Goal: Task Accomplishment & Management: Complete application form

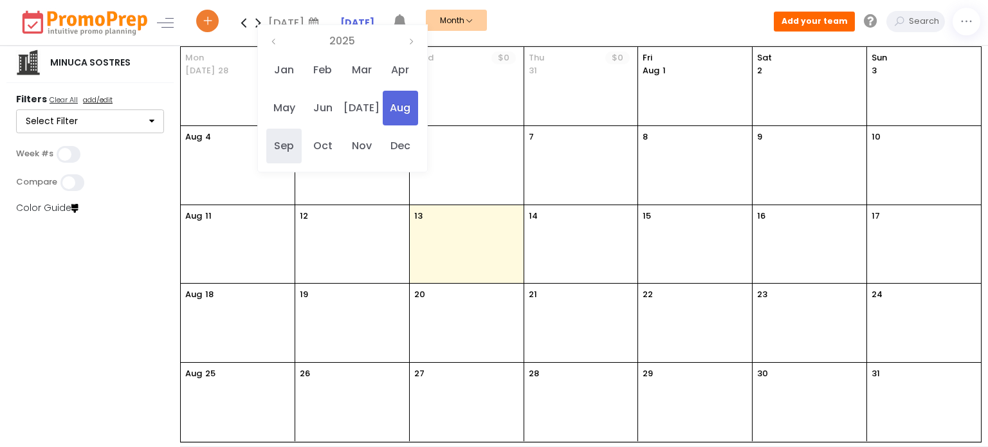
click at [296, 150] on span "Sep" at bounding box center [283, 146] width 35 height 35
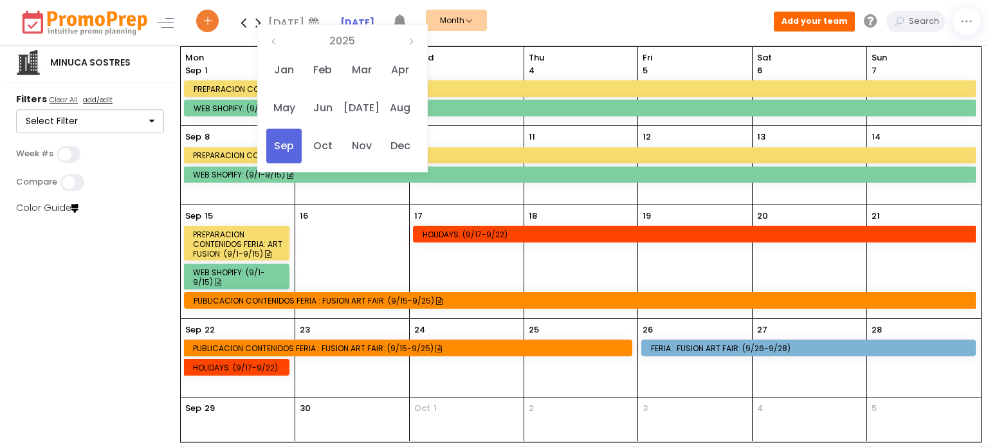
click at [257, 20] on icon at bounding box center [258, 23] width 15 height 26
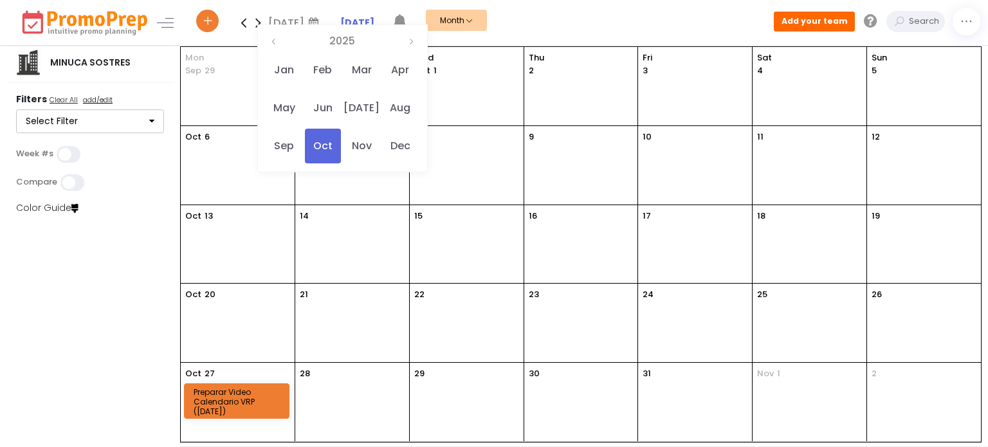
click at [244, 23] on icon at bounding box center [243, 23] width 15 height 26
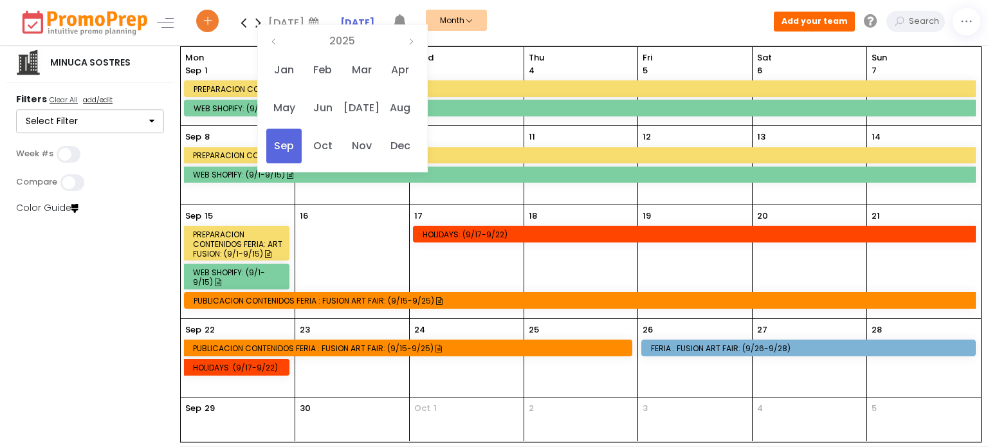
click at [317, 87] on div "PREPARACION CONTENIDOS FERIA: ART FUSION: (9/1-9/15)" at bounding box center [582, 89] width 777 height 10
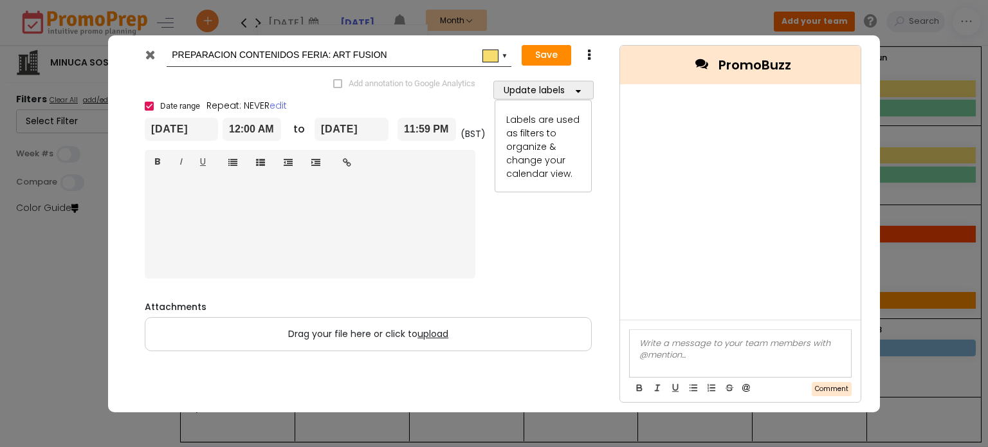
click at [589, 57] on icon at bounding box center [589, 55] width 10 height 13
click at [629, 84] on link "Duplicate" at bounding box center [629, 80] width 89 height 26
type input "Copy of PREPARACION CONTENIDOS FERIA: ART FUSION"
click at [150, 54] on icon at bounding box center [150, 54] width 10 height 13
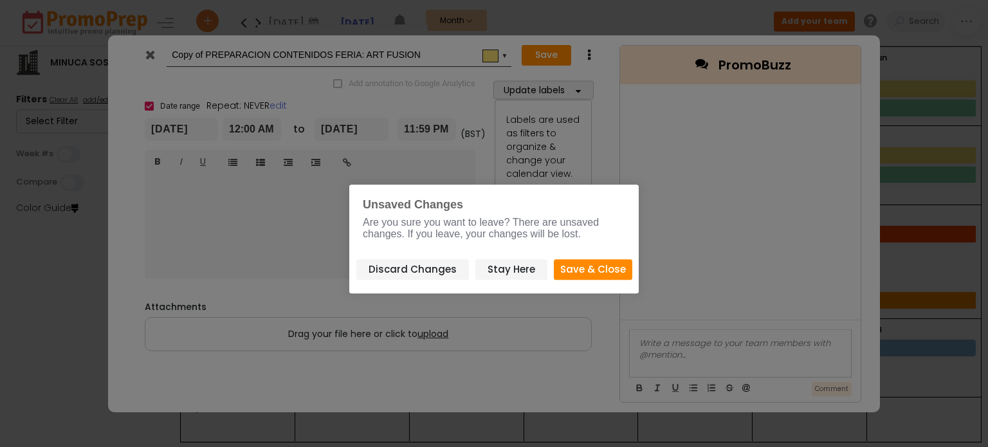
click at [592, 268] on button "Save & Close" at bounding box center [593, 269] width 78 height 21
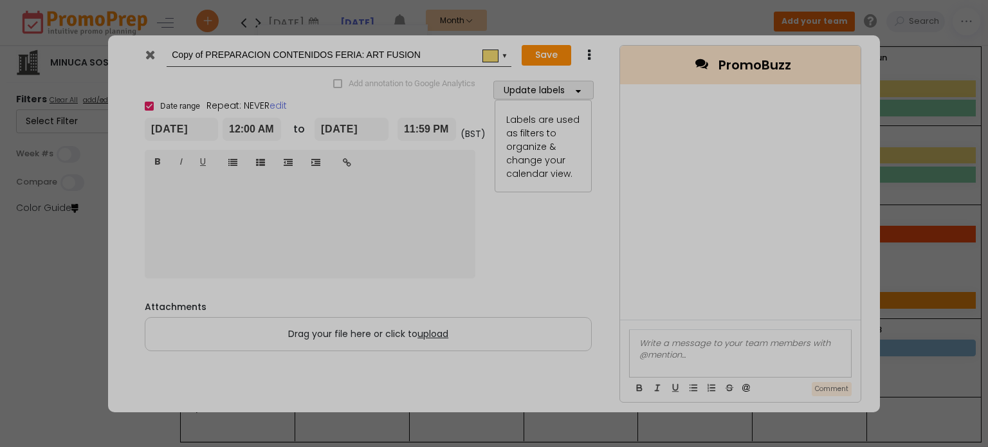
type input "[DATE]"
type input "00:00"
type input "[DATE]"
type input "23:59"
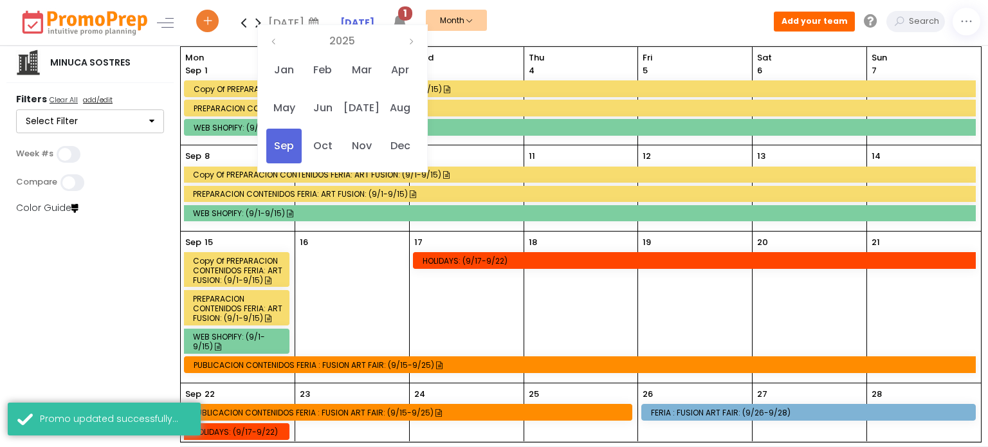
click at [439, 107] on div "PREPARACION CONTENIDOS FERIA: ART FUSION: (9/1-9/15)" at bounding box center [582, 109] width 777 height 10
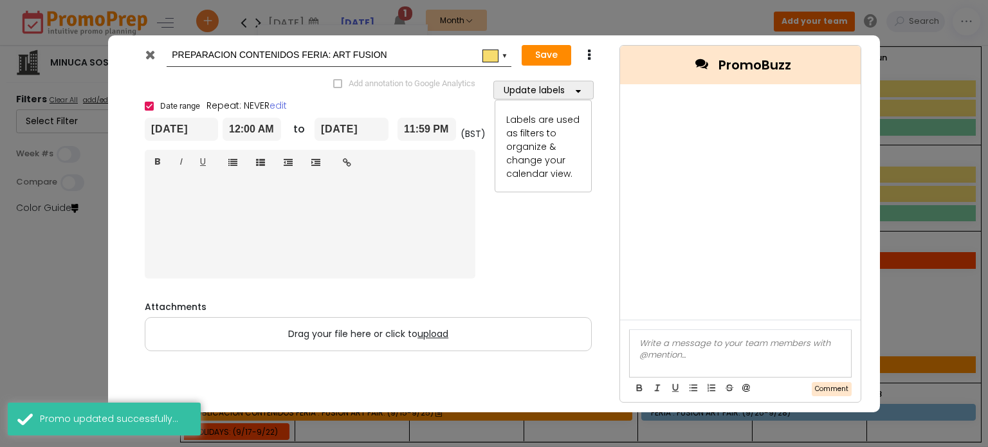
click at [175, 128] on input "[DATE]" at bounding box center [181, 129] width 73 height 23
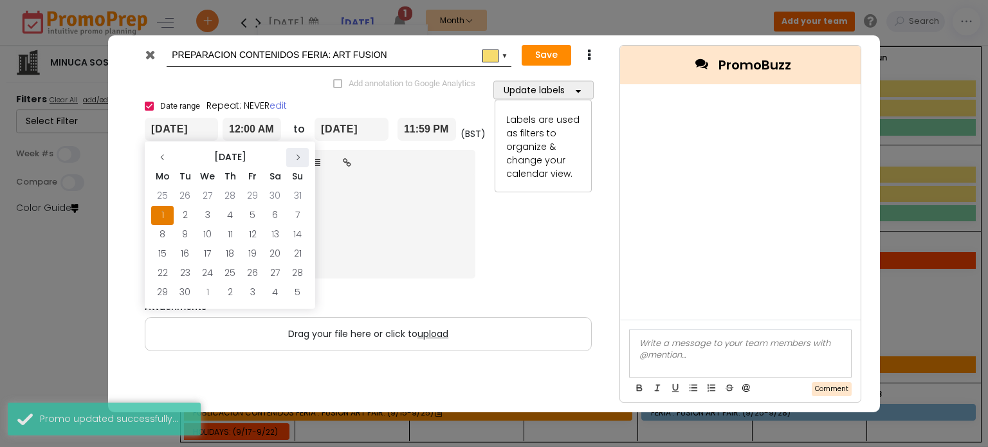
click at [300, 155] on icon at bounding box center [298, 158] width 8 height 8
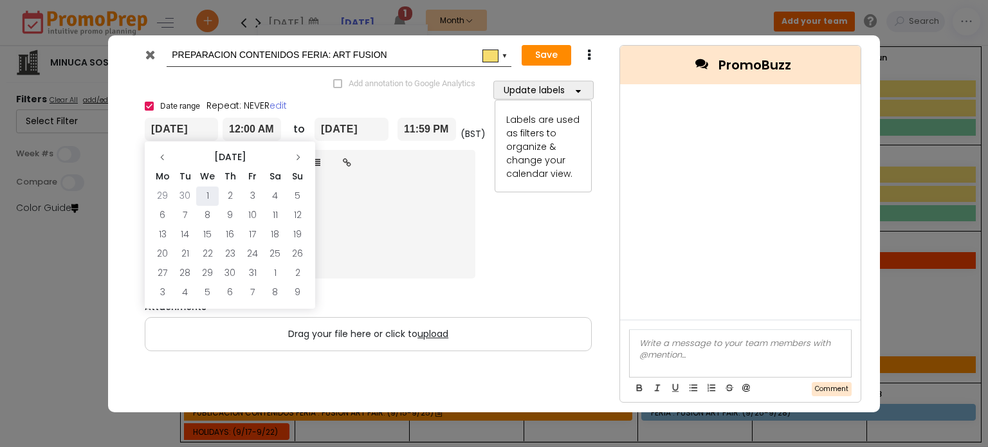
click at [206, 193] on td "1" at bounding box center [207, 196] width 23 height 19
type input "[DATE]"
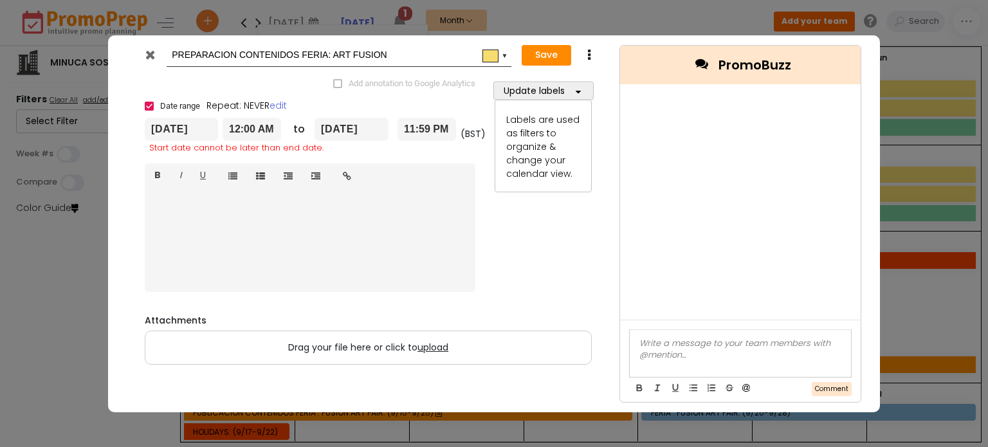
click at [337, 127] on input "[DATE]" at bounding box center [352, 129] width 74 height 23
click at [463, 156] on icon at bounding box center [467, 158] width 8 height 8
click at [466, 213] on td "12" at bounding box center [467, 215] width 23 height 19
type input "[DATE]"
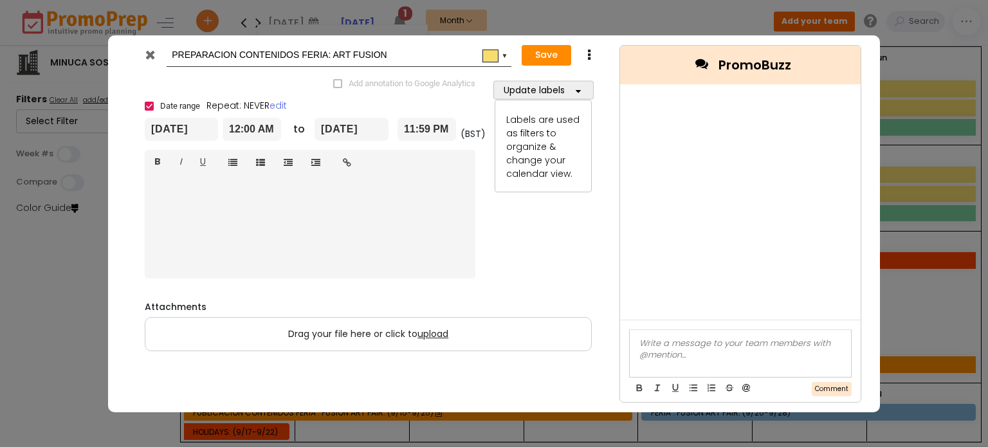
drag, startPoint x: 400, startPoint y: 56, endPoint x: 303, endPoint y: 53, distance: 97.2
click at [303, 53] on input "PREPARACION CONTENIDOS FERIA: ART FUSION" at bounding box center [337, 55] width 330 height 23
type input "PREPARACION CONTENIDOS [DATE]"
click at [553, 53] on button "Save" at bounding box center [547, 55] width 50 height 21
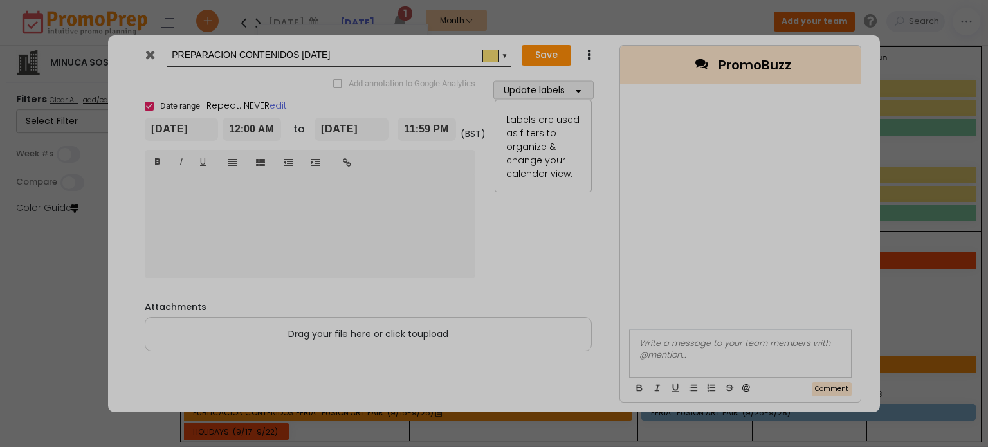
type input "[DATE]"
type input "00:00"
type input "[DATE]"
type input "23:59"
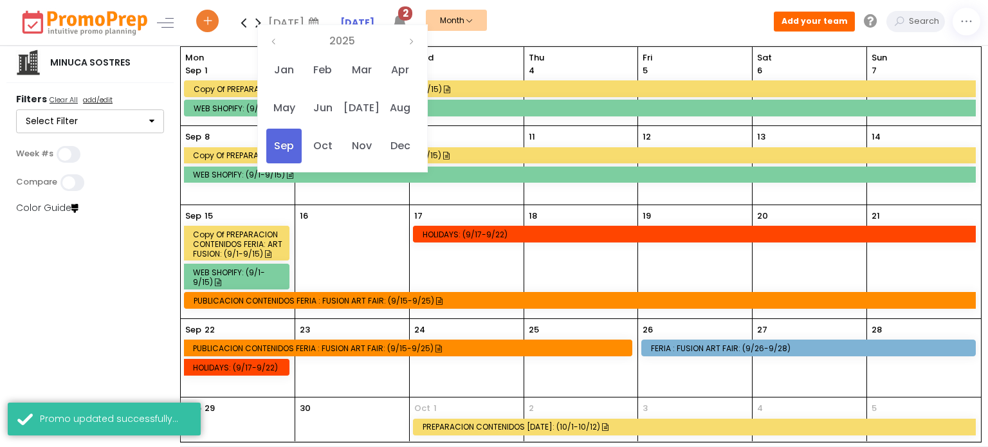
click at [258, 21] on icon at bounding box center [258, 23] width 15 height 26
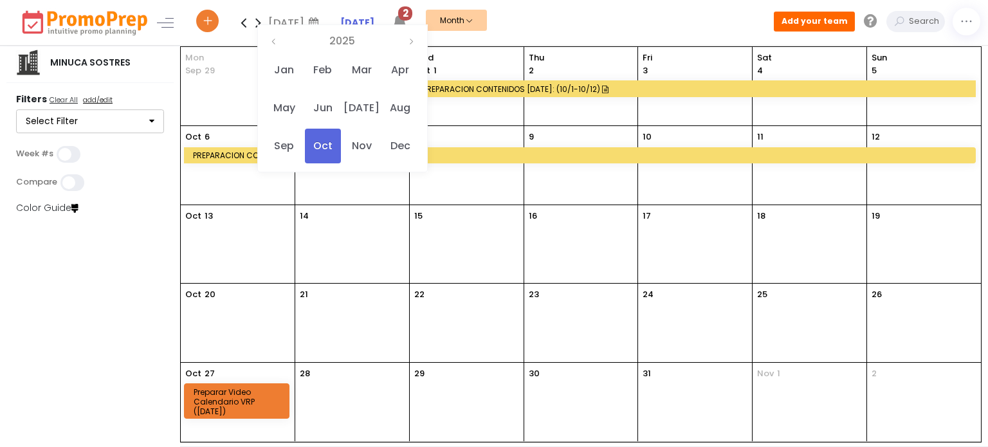
click at [244, 20] on icon at bounding box center [243, 23] width 15 height 26
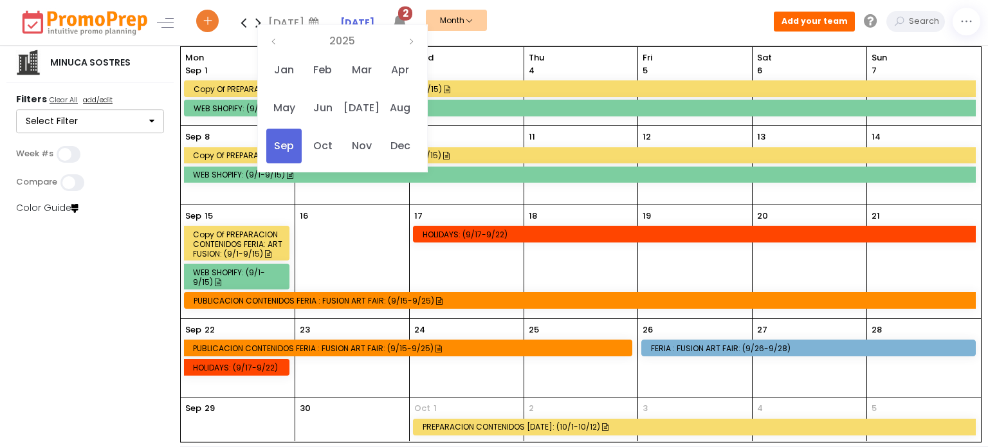
click at [319, 91] on div "Copy of PREPARACION CONTENIDOS FERIA: ART FUSION: (9/1-9/15)" at bounding box center [582, 89] width 777 height 10
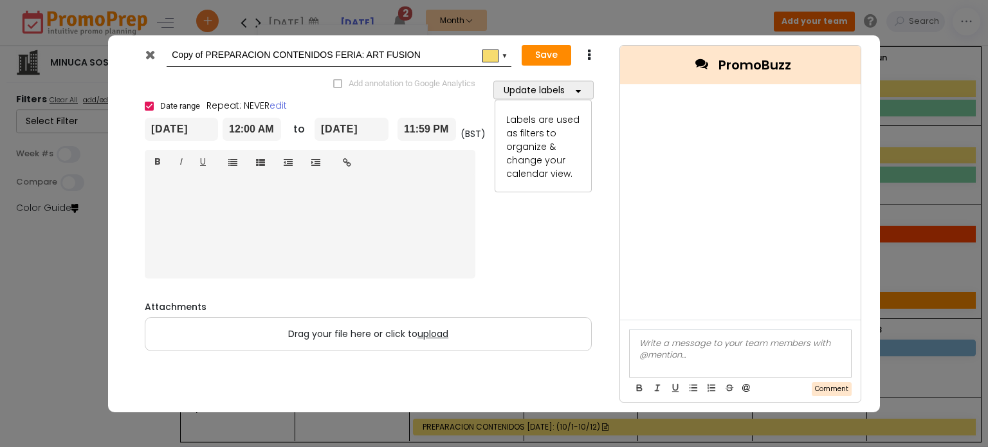
drag, startPoint x: 206, startPoint y: 54, endPoint x: 169, endPoint y: 53, distance: 36.7
click at [169, 53] on div "Copy of PREPARACION CONTENIDOS FERIA: ART FUSION #f7dc6f ▼" at bounding box center [339, 56] width 345 height 24
type input "PREPARACION CONTENIDOS FERIA: ART FUSION"
click at [541, 58] on button "Save" at bounding box center [547, 55] width 50 height 21
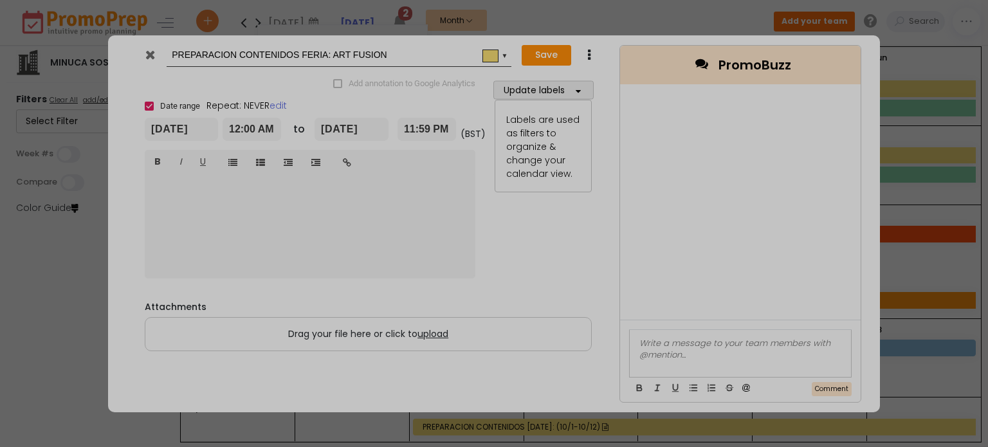
type input "[DATE]"
type input "00:00"
type input "[DATE]"
type input "23:59"
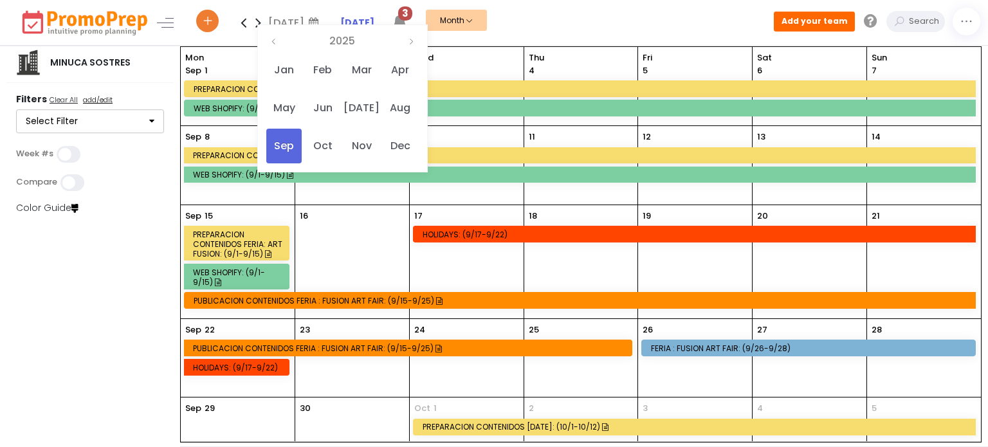
click at [404, 298] on div "PUBLICACION CONTENIDOS FERIA : FUSION ART FAIR: (9/15-9/25)" at bounding box center [582, 301] width 777 height 10
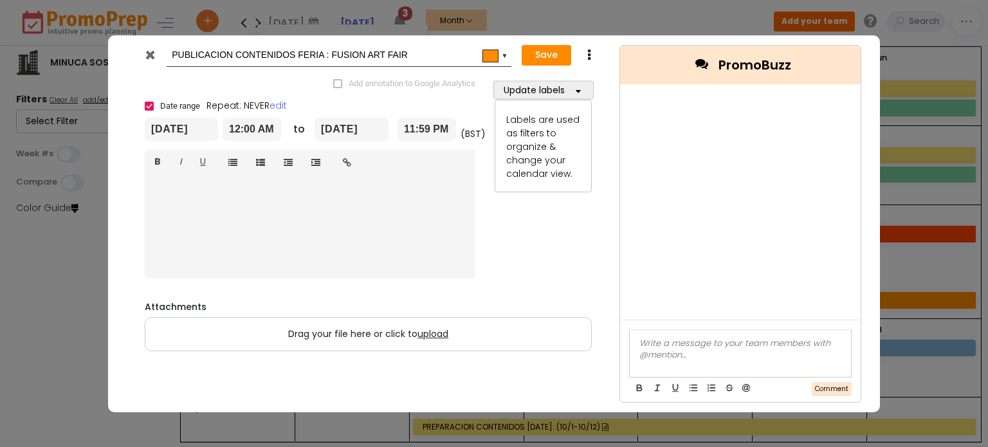
click at [591, 53] on icon at bounding box center [589, 55] width 10 height 13
click at [611, 80] on link "Duplicate" at bounding box center [629, 80] width 89 height 26
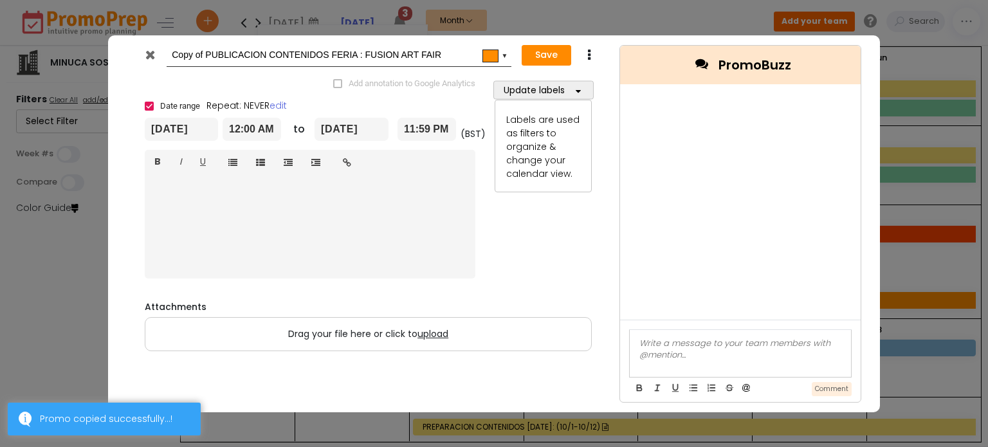
drag, startPoint x: 204, startPoint y: 53, endPoint x: 162, endPoint y: 52, distance: 41.8
click at [162, 52] on div "Copy of PUBLICACION CONTENIDOS FERIA : FUSION ART FAIR #ff8c00 ▼" at bounding box center [324, 56] width 376 height 24
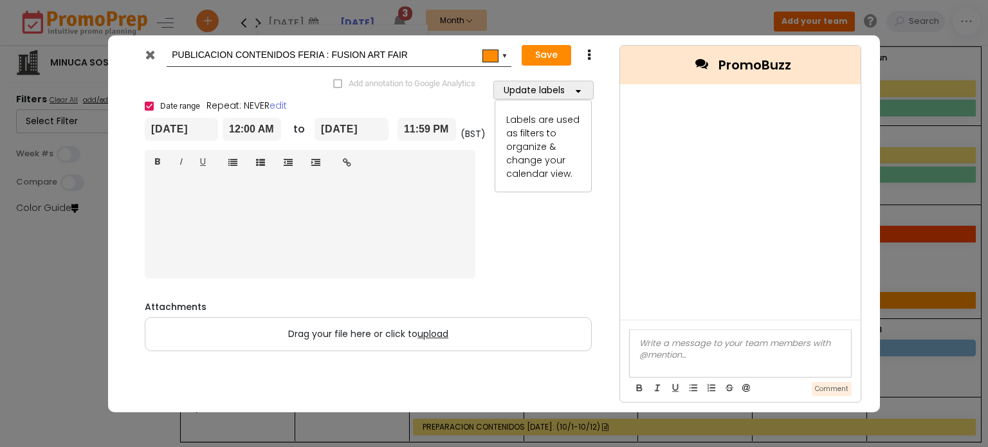
click at [311, 53] on input "PUBLICACION CONTENIDOS FERIA : FUSION ART FAIR" at bounding box center [337, 55] width 330 height 23
drag, startPoint x: 435, startPoint y: 59, endPoint x: 335, endPoint y: 53, distance: 100.5
click at [335, 53] on input "PUBLICACION CONTENIDOS PERROS: FUSION ART FAIR" at bounding box center [337, 55] width 330 height 23
type input "PUBLICACION CONTENIDOS PERROS"
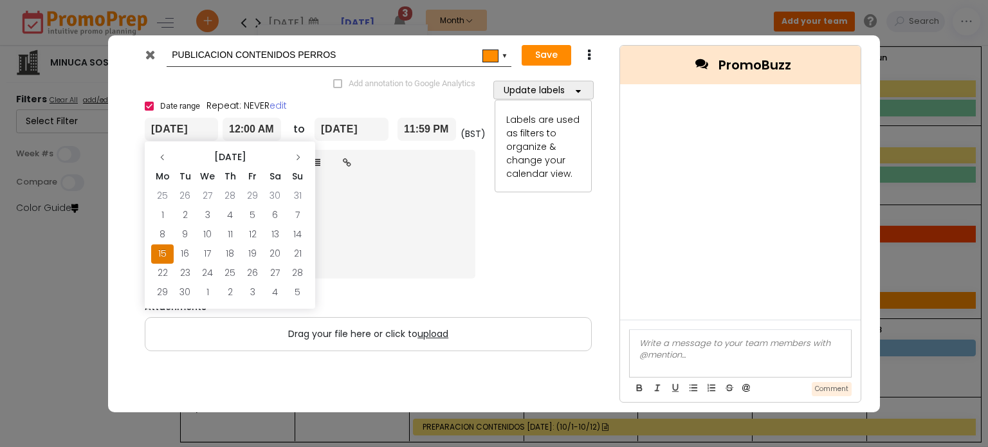
click at [174, 129] on input "[DATE]" at bounding box center [181, 129] width 73 height 23
click at [296, 158] on icon at bounding box center [298, 158] width 8 height 8
click at [208, 194] on td "1" at bounding box center [207, 196] width 23 height 19
type input "[DATE]"
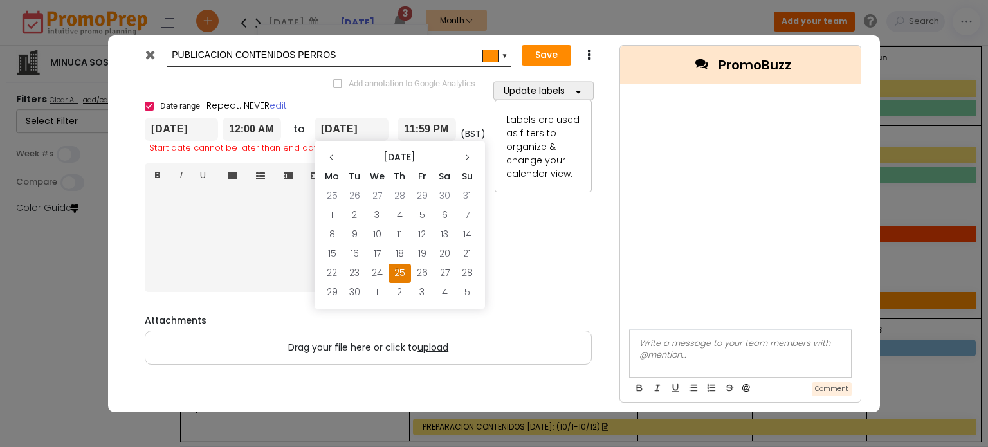
click at [345, 127] on input "[DATE]" at bounding box center [352, 129] width 74 height 23
click at [466, 156] on icon at bounding box center [467, 158] width 8 height 8
click at [467, 232] on td "19" at bounding box center [467, 234] width 23 height 19
type input "[DATE]"
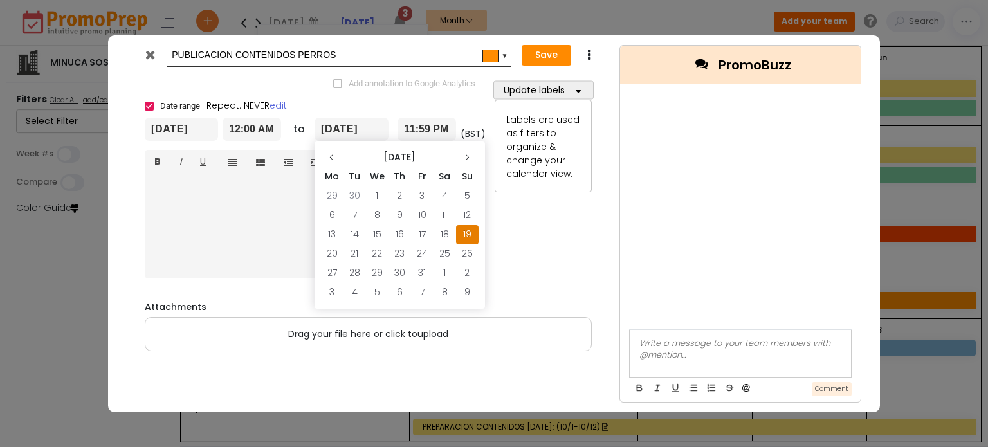
click at [369, 131] on input "[DATE]" at bounding box center [352, 129] width 74 height 23
click at [550, 58] on button "Save" at bounding box center [547, 55] width 50 height 21
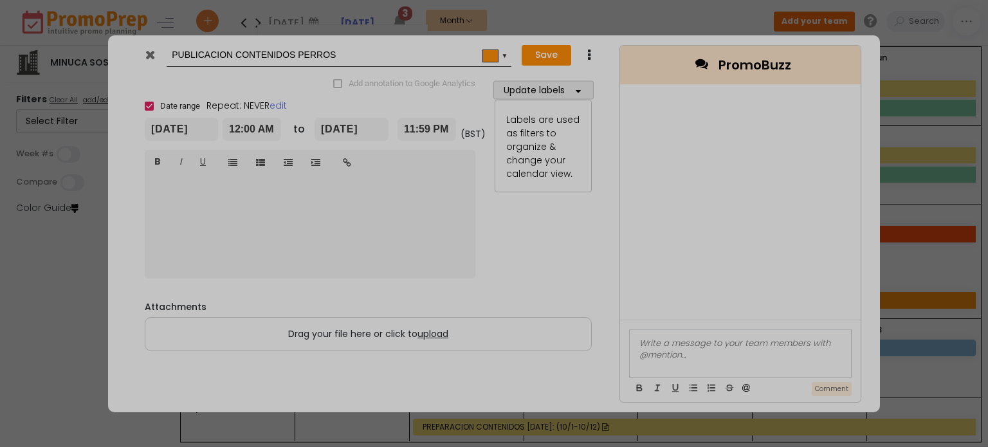
type input "[DATE]"
type input "00:00"
type input "[DATE]"
type input "23:59"
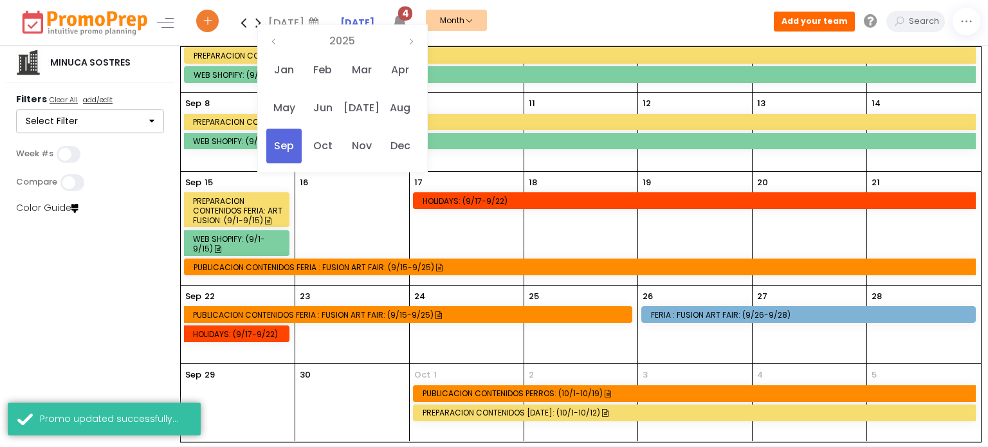
scroll to position [34, 0]
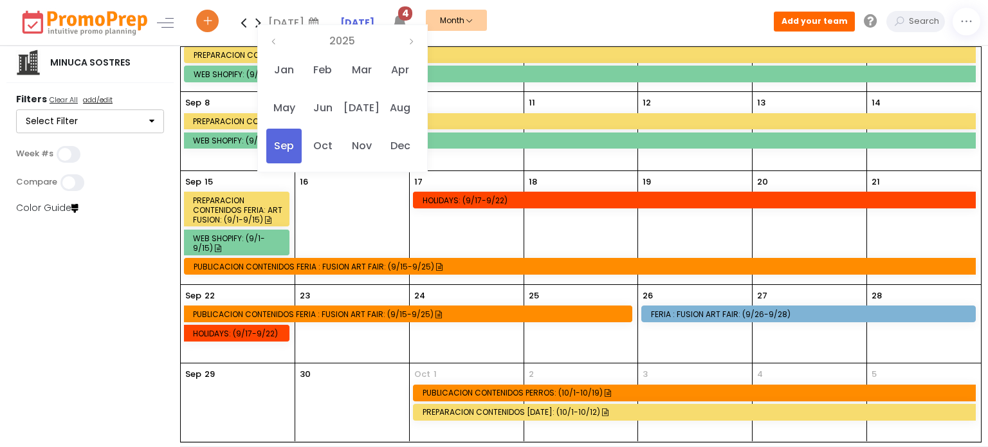
click at [470, 391] on div "PUBLICACION CONTENIDOS PERROS: (10/1-10/19)" at bounding box center [697, 393] width 548 height 10
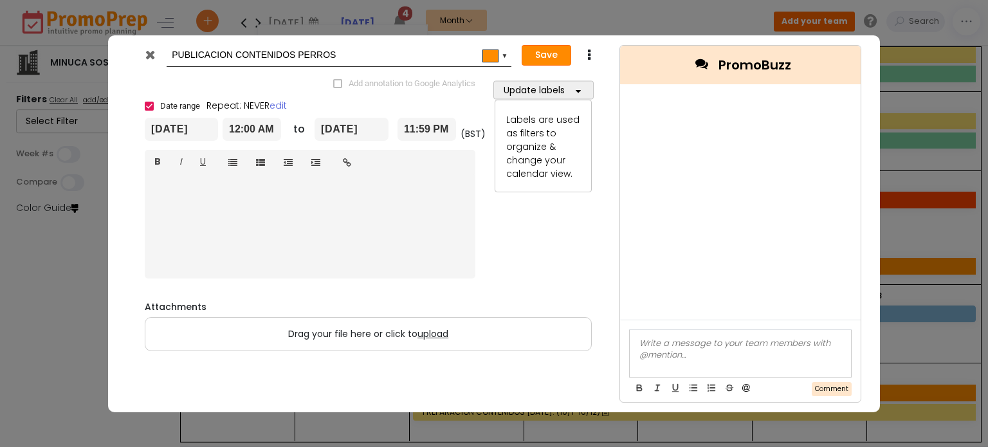
click at [541, 59] on button "Save" at bounding box center [547, 55] width 50 height 21
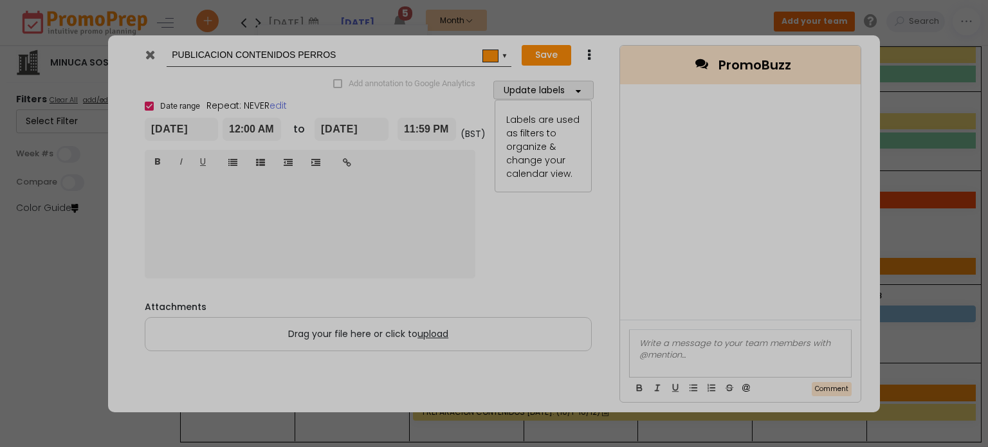
type input "[DATE]"
type input "00:00"
type input "[DATE]"
type input "23:59"
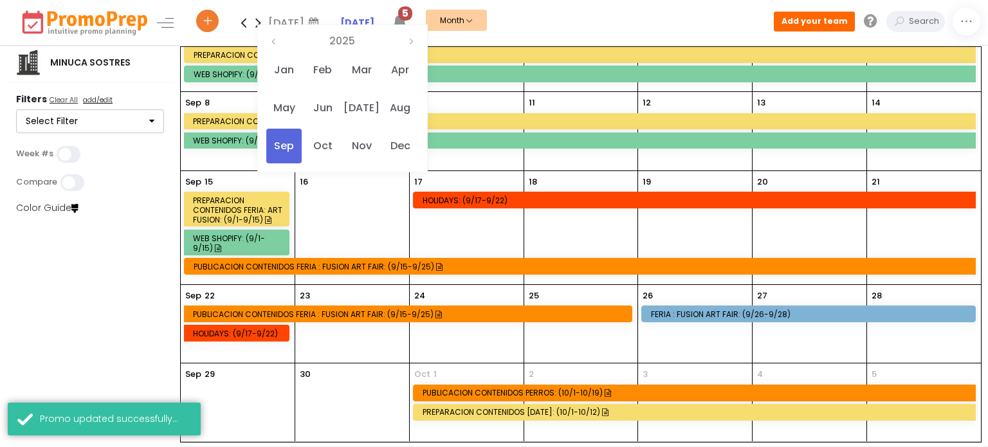
click at [259, 21] on icon at bounding box center [258, 23] width 15 height 26
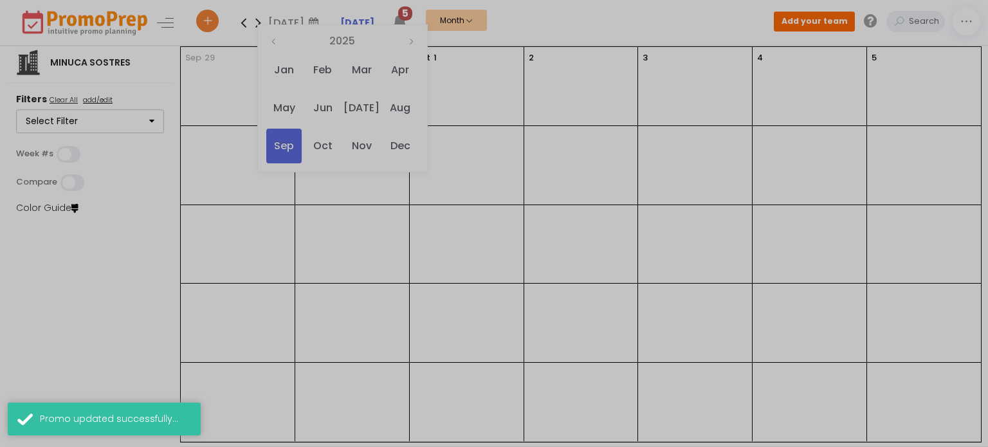
scroll to position [0, 0]
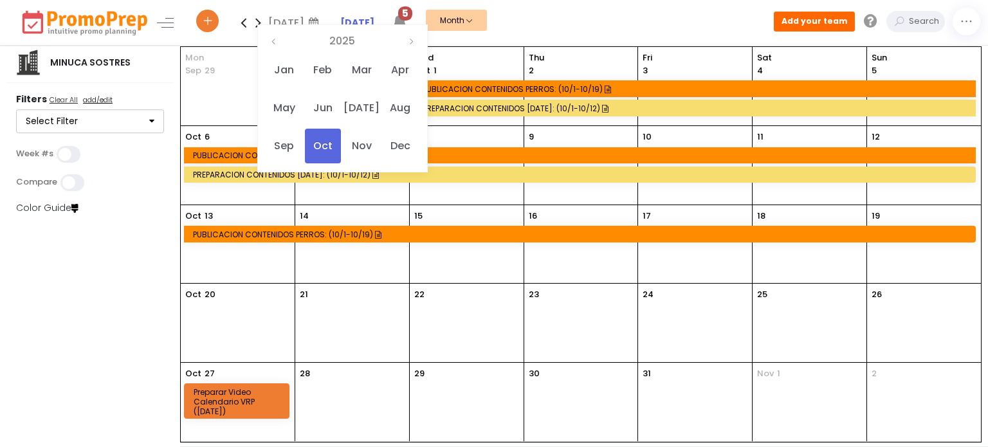
click at [188, 306] on div "[DATE]" at bounding box center [238, 323] width 114 height 78
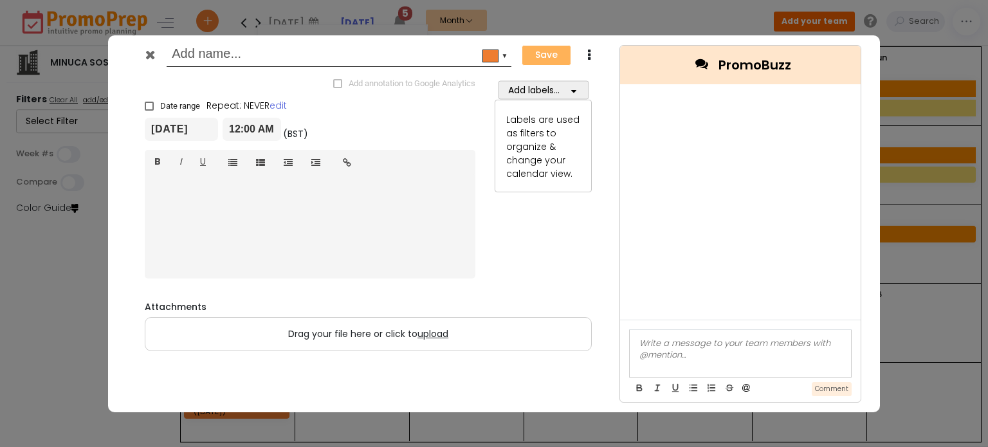
click at [152, 54] on icon at bounding box center [150, 54] width 10 height 13
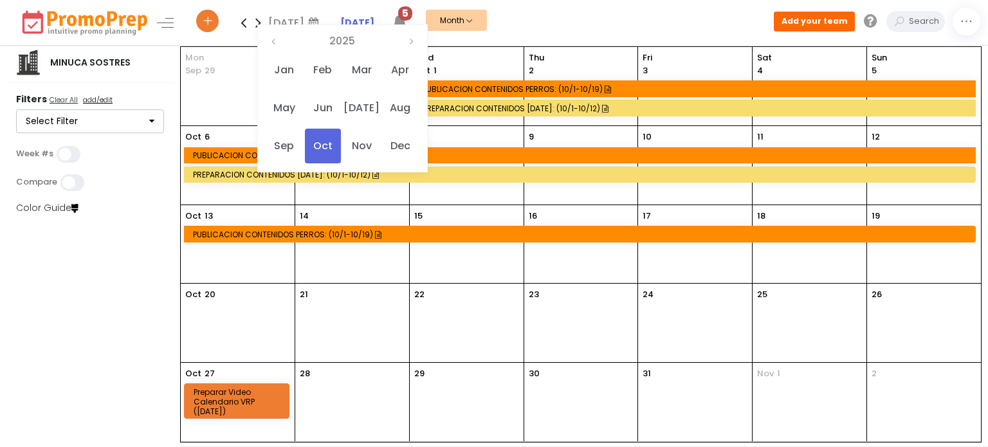
click at [537, 87] on div "PUBLICACION CONTENIDOS PERROS: (10/1-10/19)" at bounding box center [697, 89] width 548 height 10
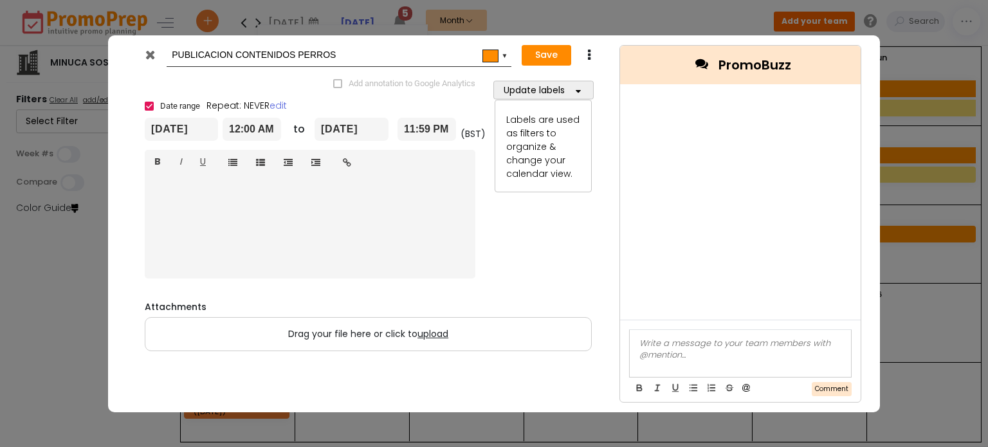
click at [591, 51] on icon at bounding box center [589, 55] width 10 height 13
click at [618, 78] on link "Duplicate" at bounding box center [629, 80] width 89 height 26
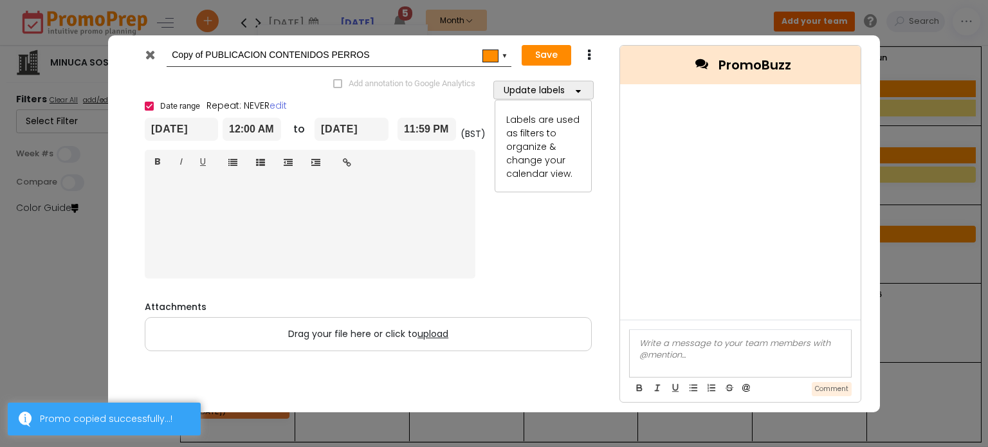
drag, startPoint x: 207, startPoint y: 51, endPoint x: 154, endPoint y: 59, distance: 52.6
click at [154, 59] on div "Copy of PUBLICACION CONTENIDOS PERROS #ff8c00 ▼" at bounding box center [324, 56] width 376 height 24
click at [323, 52] on input "PUBLICACION CONTENIDOS PERROS" at bounding box center [337, 55] width 330 height 23
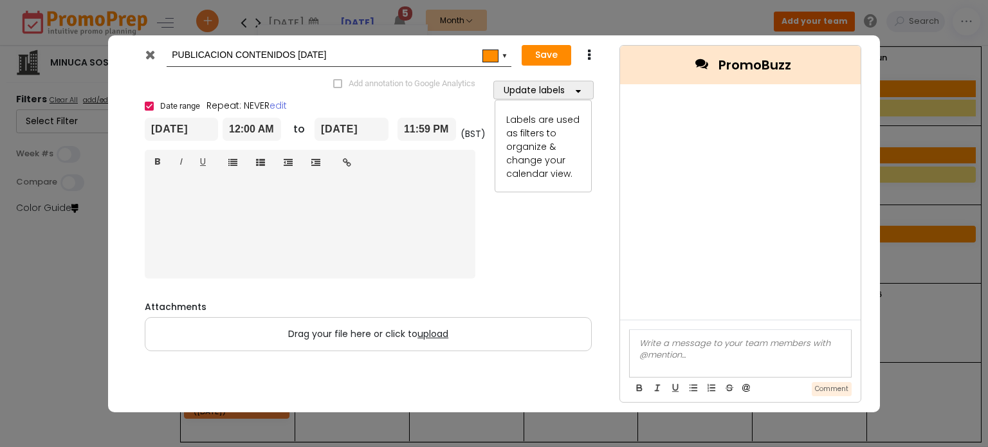
type input "PUBLICACION CONTENIDOS [DATE]"
click at [188, 132] on input "[DATE]" at bounding box center [181, 129] width 73 height 23
click at [162, 252] on td "20" at bounding box center [162, 253] width 23 height 19
type input "[DATE]"
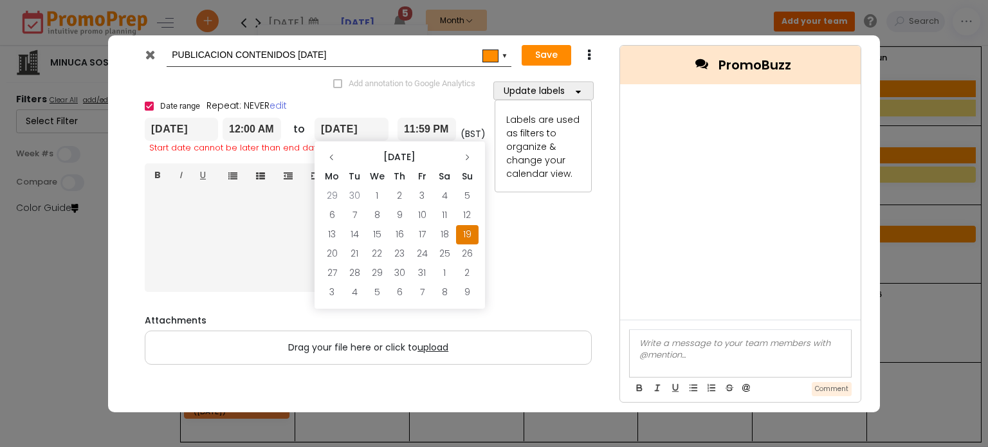
click at [354, 128] on input "[DATE]" at bounding box center [352, 129] width 74 height 23
click at [373, 56] on input "PUBLICACION CONTENIDOS [DATE]" at bounding box center [337, 55] width 330 height 23
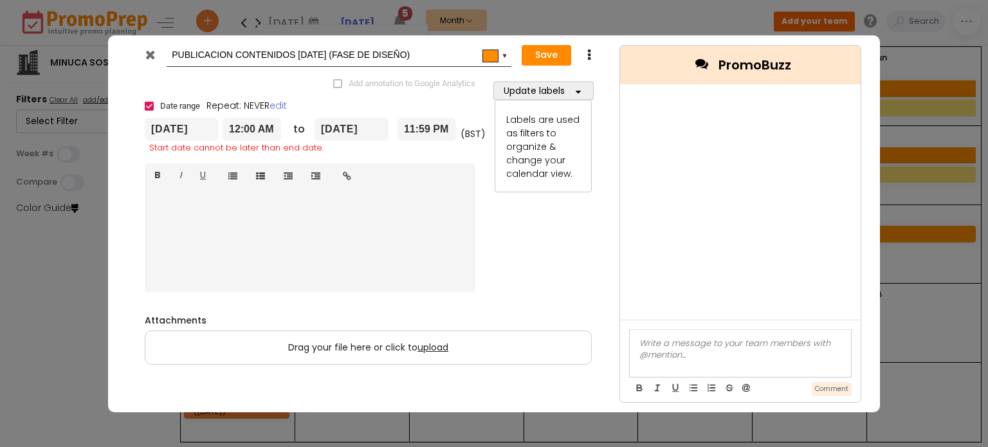
type input "PUBLICACION CONTENIDOS [DATE] (FASE DE DISEÑO)"
click at [149, 53] on icon at bounding box center [150, 54] width 10 height 13
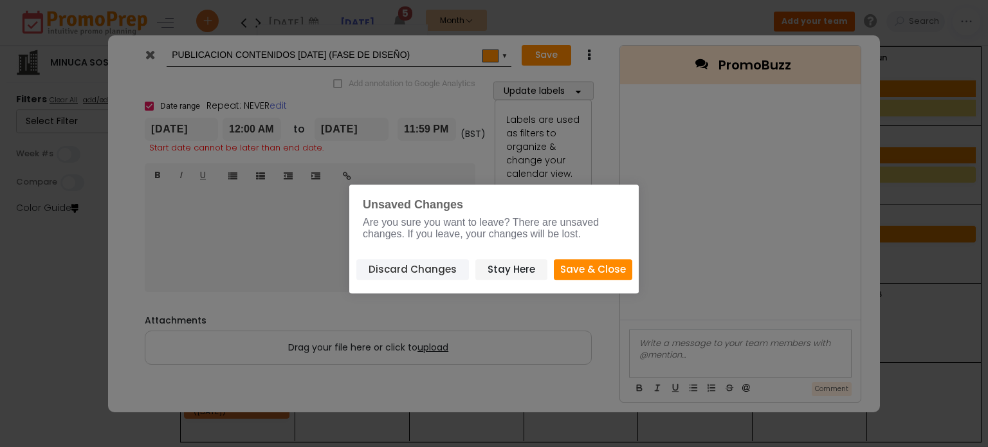
click at [406, 271] on button "Discard Changes" at bounding box center [412, 269] width 113 height 21
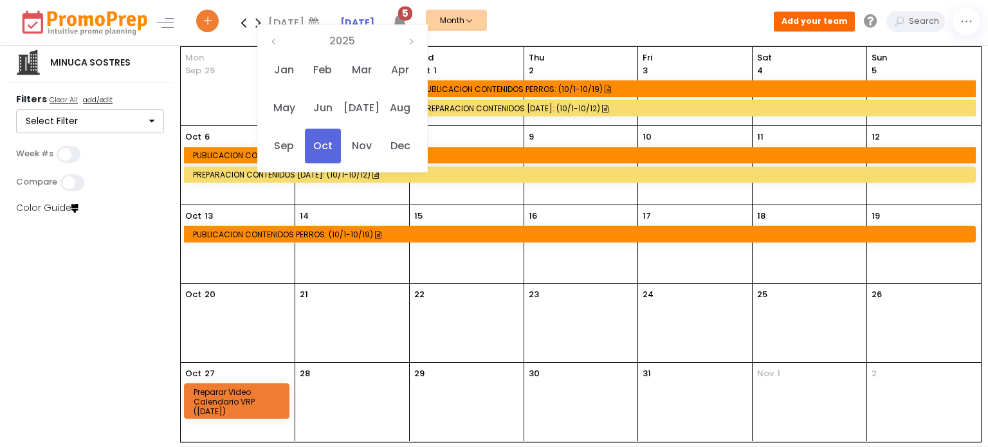
click at [484, 107] on div "PREPARACION CONTENIDOS [DATE]: (10/1-10/12)" at bounding box center [697, 109] width 548 height 10
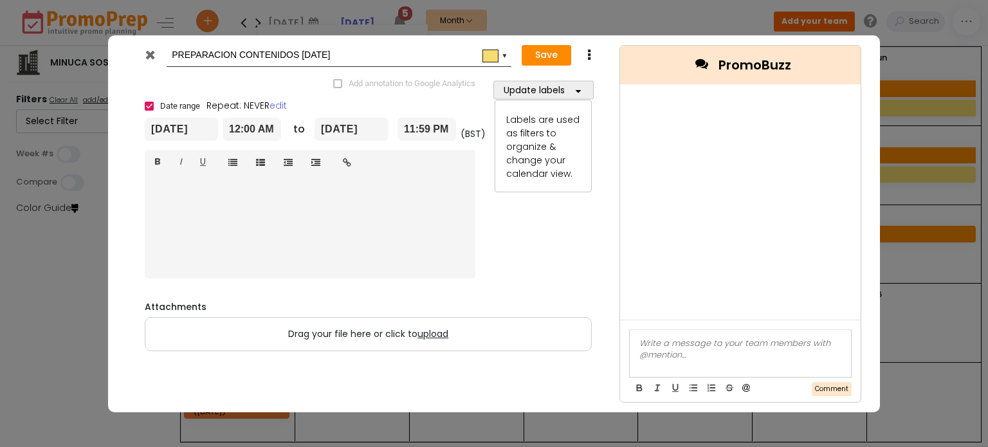
click at [359, 56] on input "PREPARACION CONTENIDOS [DATE]" at bounding box center [337, 55] width 330 height 23
type input "PREPARACION CONTENIDOS [DATE]"
click at [546, 52] on button "Save" at bounding box center [547, 55] width 50 height 21
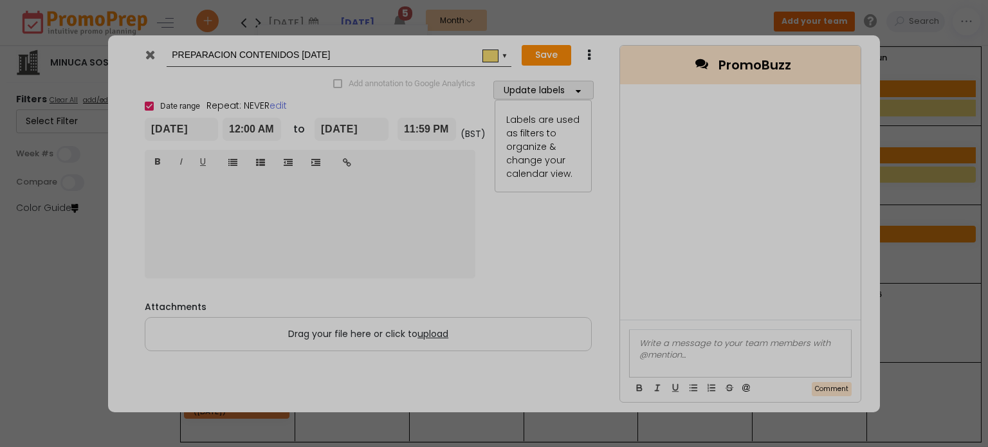
type input "[DATE]"
type input "00:00"
type input "[DATE]"
type input "23:59"
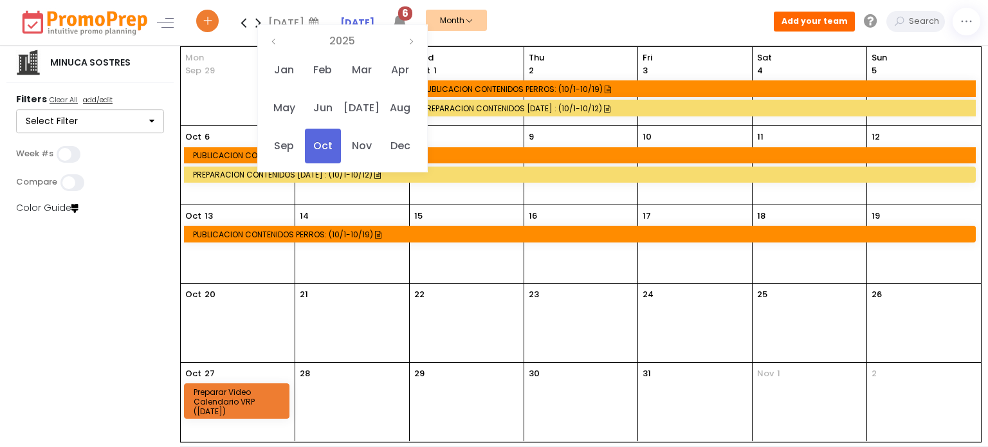
click at [330, 232] on div "PUBLICACION CONTENIDOS PERROS: (10/1-10/19)" at bounding box center [581, 235] width 777 height 10
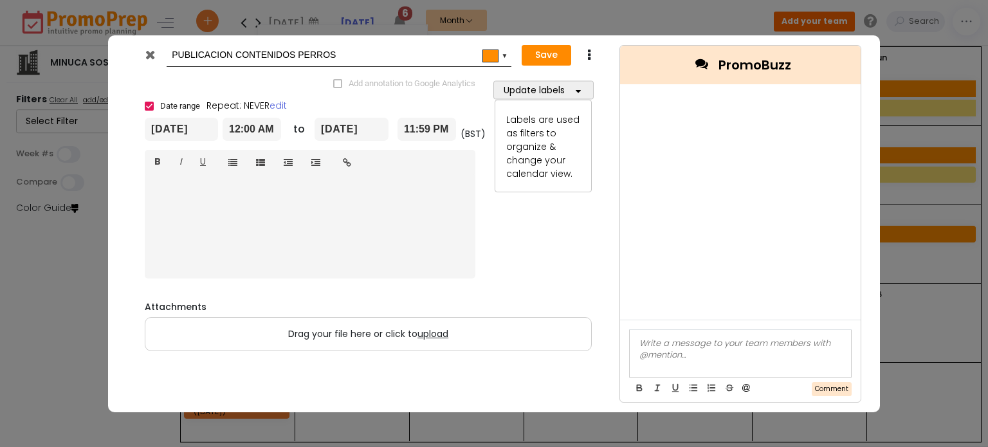
click at [585, 53] on icon at bounding box center [589, 55] width 10 height 13
click at [626, 80] on link "Duplicate" at bounding box center [629, 80] width 89 height 26
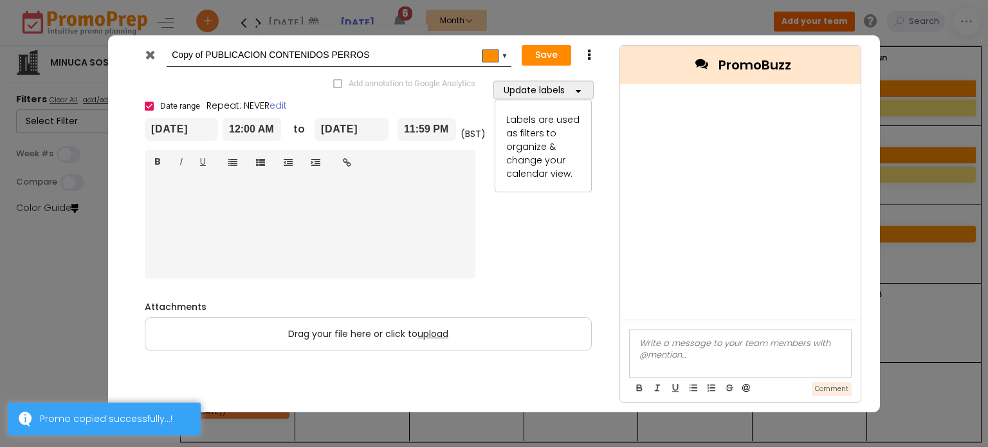
drag, startPoint x: 205, startPoint y: 54, endPoint x: 165, endPoint y: 51, distance: 40.7
click at [165, 51] on div "Copy of PUBLICACION CONTENIDOS PERROS #ff8c00 ▼" at bounding box center [324, 56] width 376 height 24
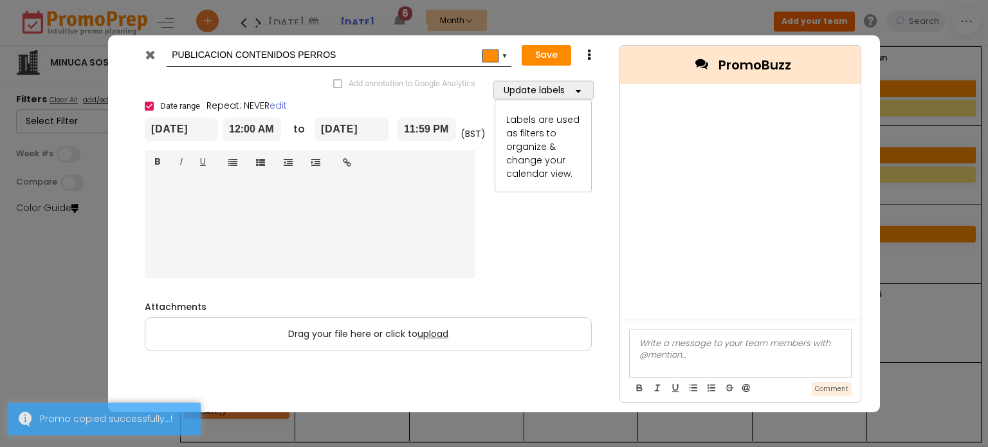
click at [320, 53] on input "PUBLICACION CONTENIDOS PERROS" at bounding box center [337, 55] width 330 height 23
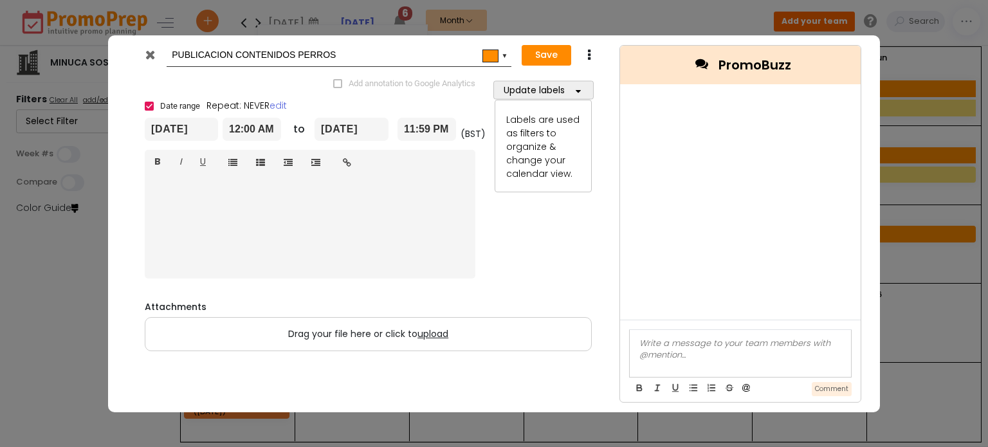
click at [320, 53] on input "PUBLICACION CONTENIDOS PERROS" at bounding box center [337, 55] width 330 height 23
type input "PUBLICACION CONTENIDOS [DATE] (FASE DE DISEÑO)"
click at [534, 55] on button "Save" at bounding box center [547, 55] width 50 height 21
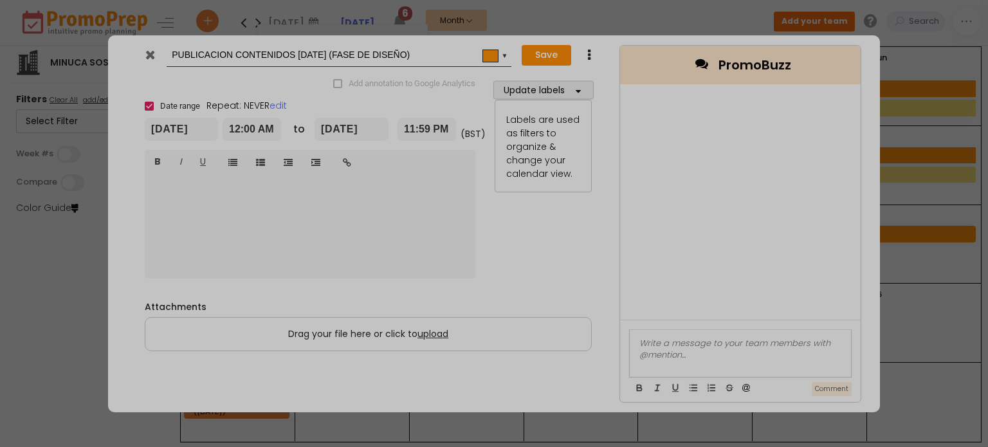
type input "[DATE]"
type input "00:00"
type input "[DATE]"
type input "23:59"
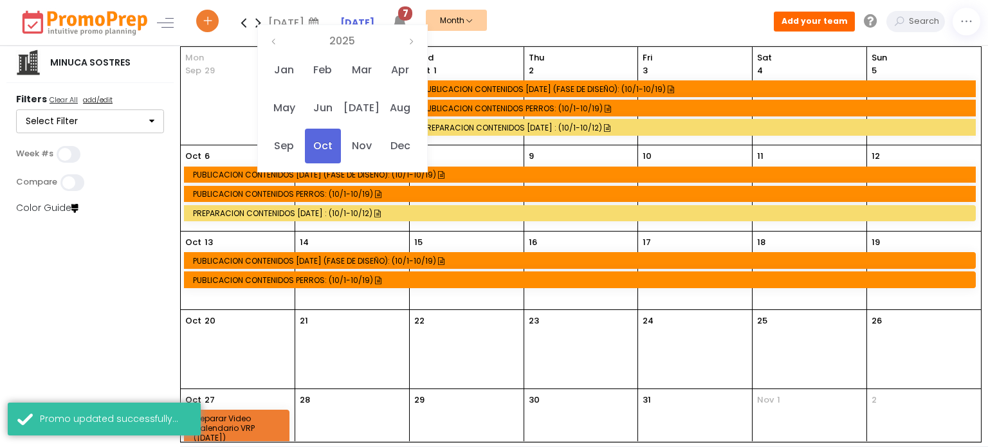
click at [342, 261] on div "PUBLICACION CONTENIDOS [DATE] (FASE DE DISEÑO): (10/1-10/19)" at bounding box center [581, 261] width 777 height 10
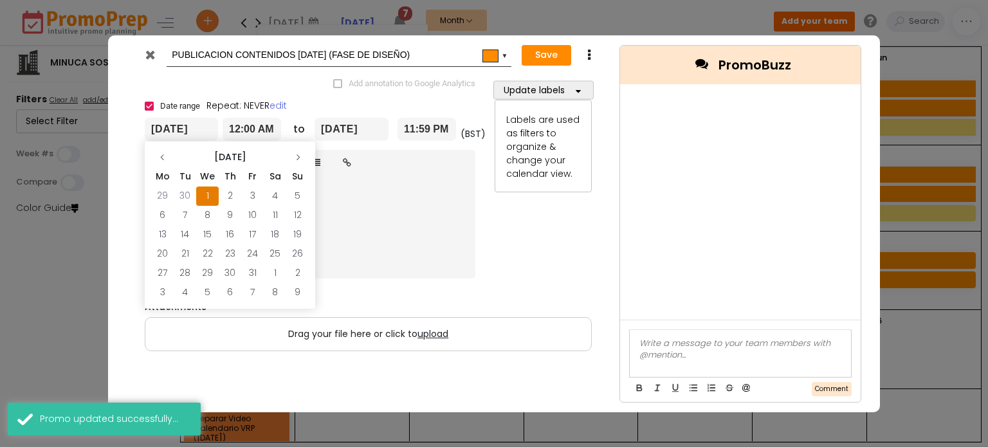
click at [190, 128] on input "[DATE]" at bounding box center [181, 129] width 73 height 23
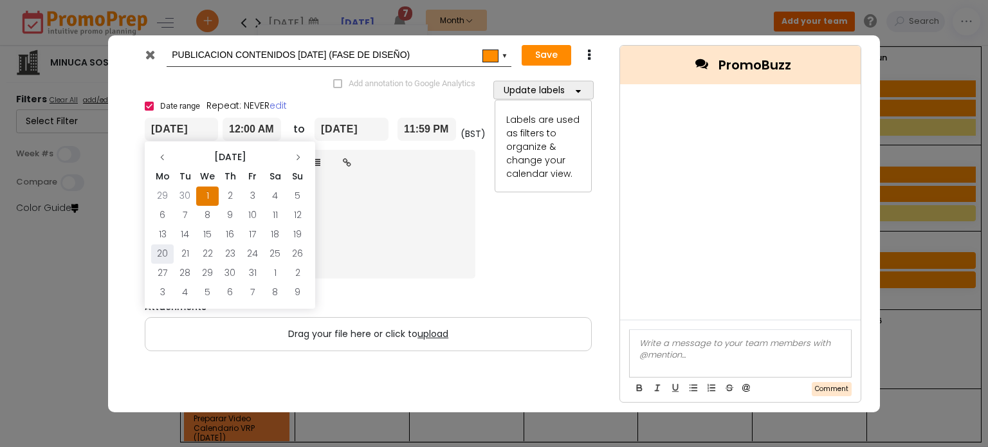
click at [162, 254] on td "20" at bounding box center [162, 253] width 23 height 19
type input "[DATE]"
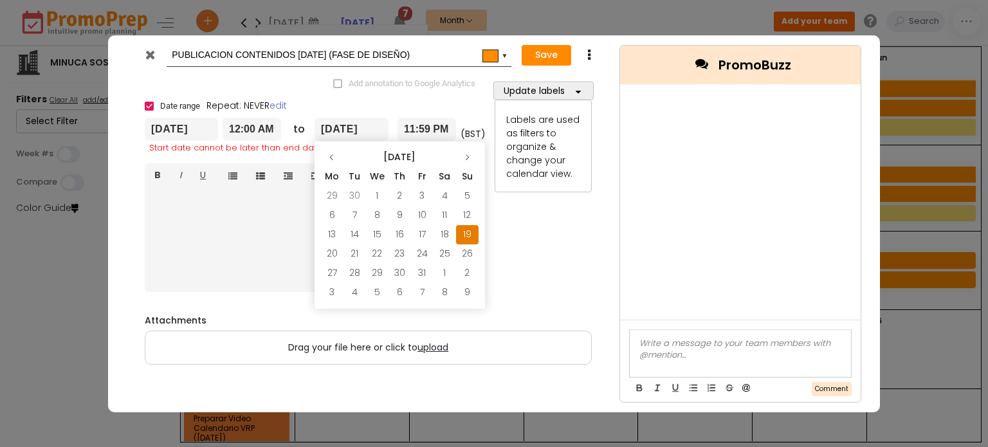
click at [342, 129] on input "[DATE]" at bounding box center [352, 129] width 74 height 23
click at [469, 270] on td "2" at bounding box center [467, 273] width 23 height 19
type input "[DATE]"
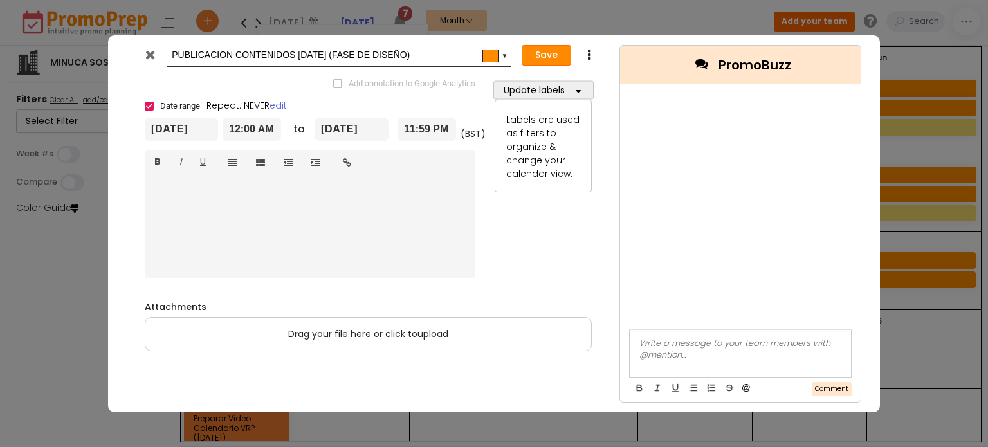
click at [552, 53] on button "Save" at bounding box center [547, 55] width 50 height 21
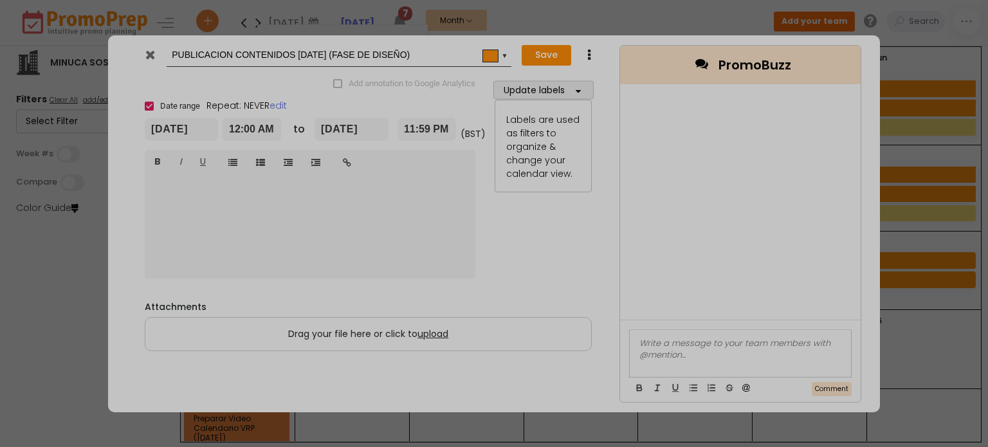
type input "[DATE]"
type input "00:00"
type input "[DATE]"
type input "23:59"
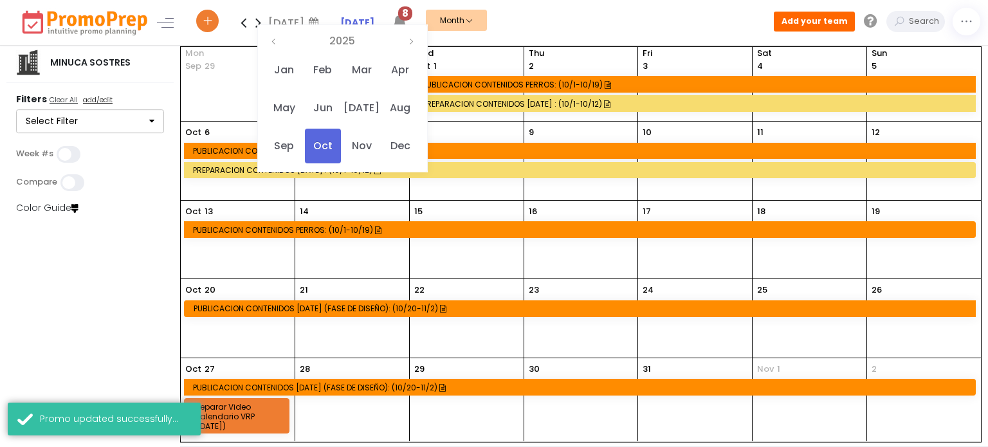
scroll to position [6, 0]
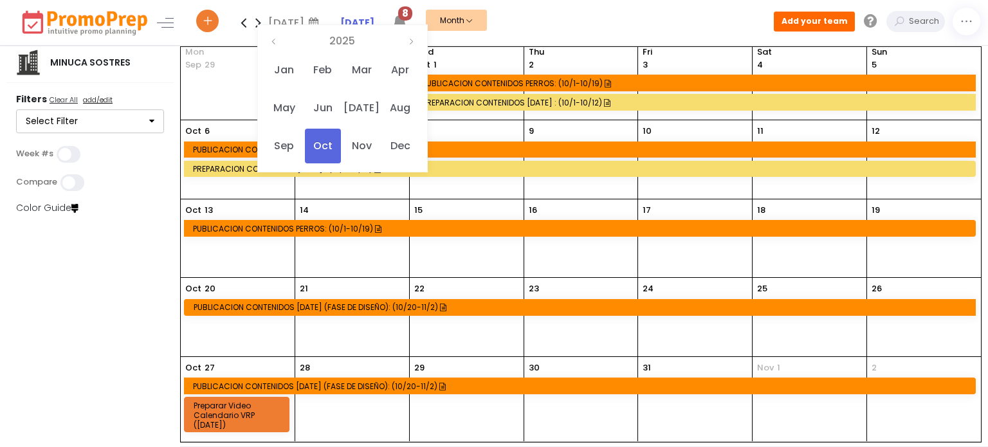
click at [246, 386] on div "PUBLICACION CONTENIDOS [DATE] (FASE DE DISEÑO): (10/20-11/2)" at bounding box center [581, 387] width 777 height 10
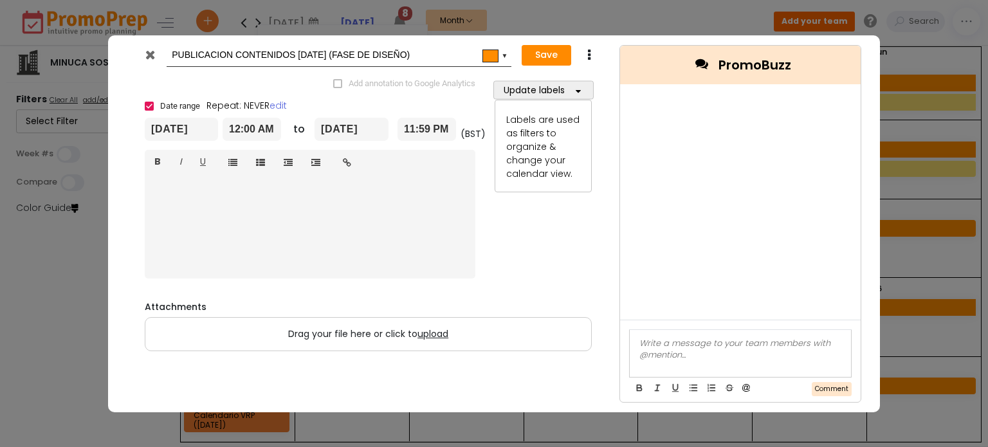
click at [151, 56] on icon at bounding box center [150, 54] width 10 height 13
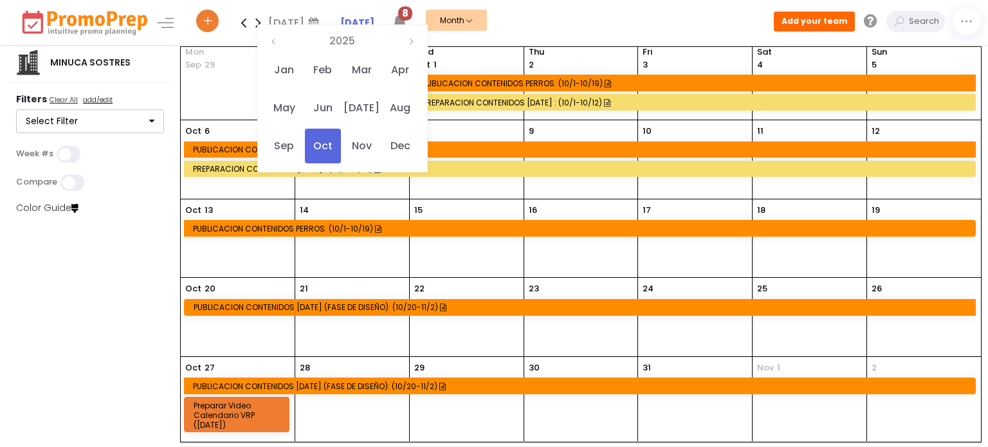
click at [260, 22] on icon at bounding box center [258, 23] width 15 height 26
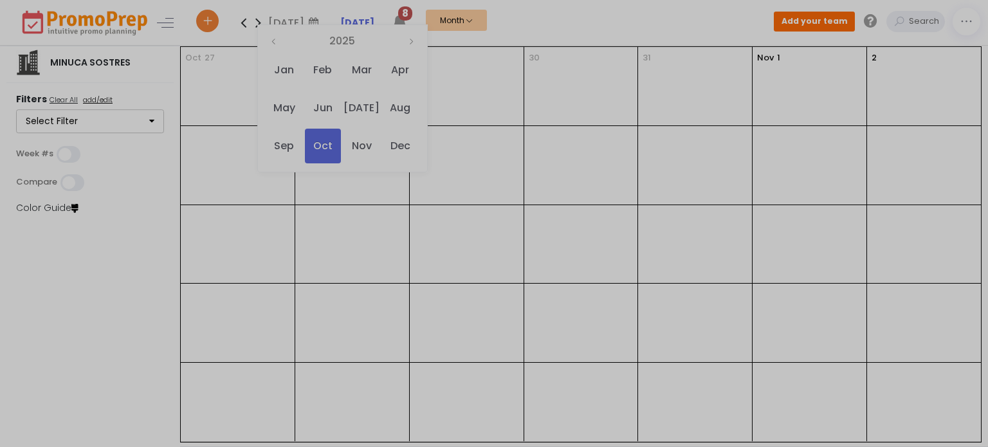
scroll to position [0, 0]
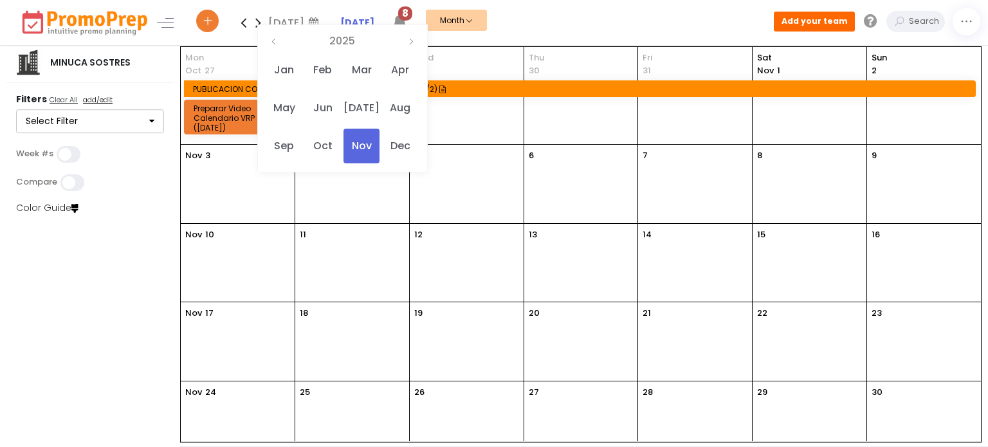
click at [246, 24] on icon at bounding box center [243, 23] width 15 height 26
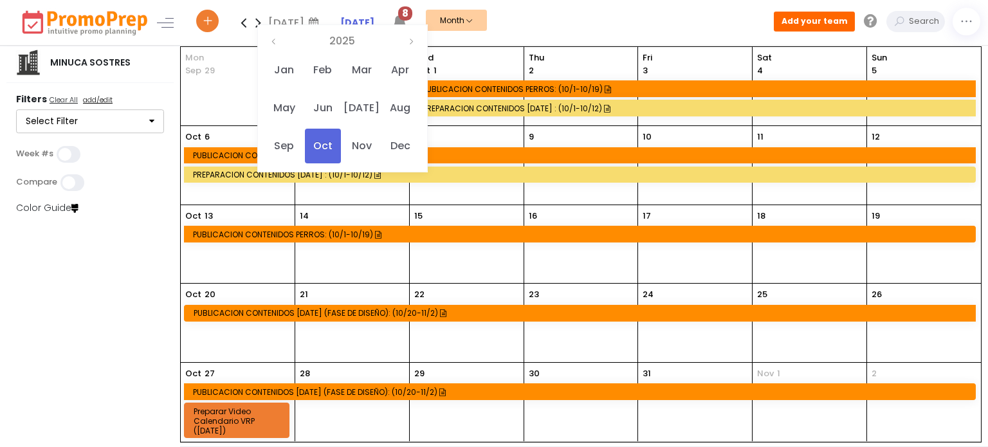
click at [378, 392] on div "PUBLICACION CONTENIDOS [DATE] (FASE DE DISEÑO): (10/20-11/2)" at bounding box center [581, 392] width 777 height 10
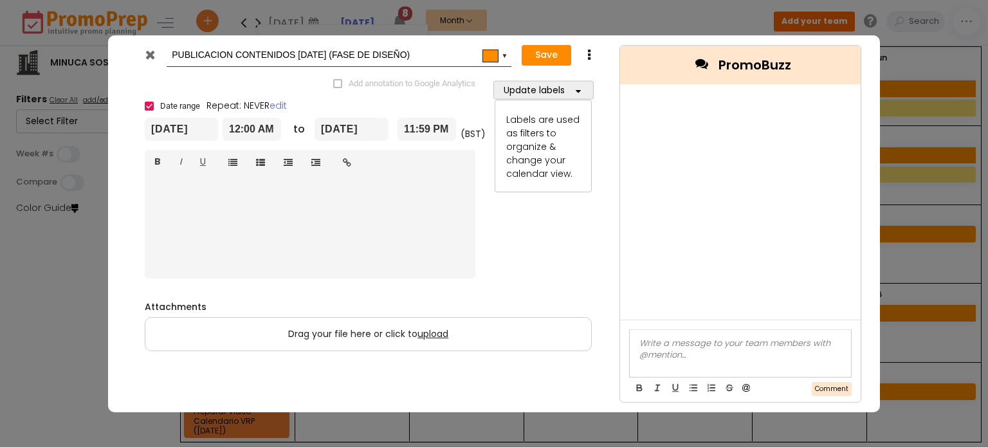
click at [383, 55] on input "PUBLICACION CONTENIDOS [DATE] (FASE DE DISEÑO)" at bounding box center [337, 55] width 330 height 23
click at [378, 53] on input "PUBLICACION CONTENIDOS [DATE] (DISEÑO)" at bounding box center [337, 55] width 330 height 23
type input "PUBLICACION CONTENIDOS [DATE] (DISEÑO DE PRODUCTO)"
click at [553, 54] on button "Save" at bounding box center [547, 55] width 50 height 21
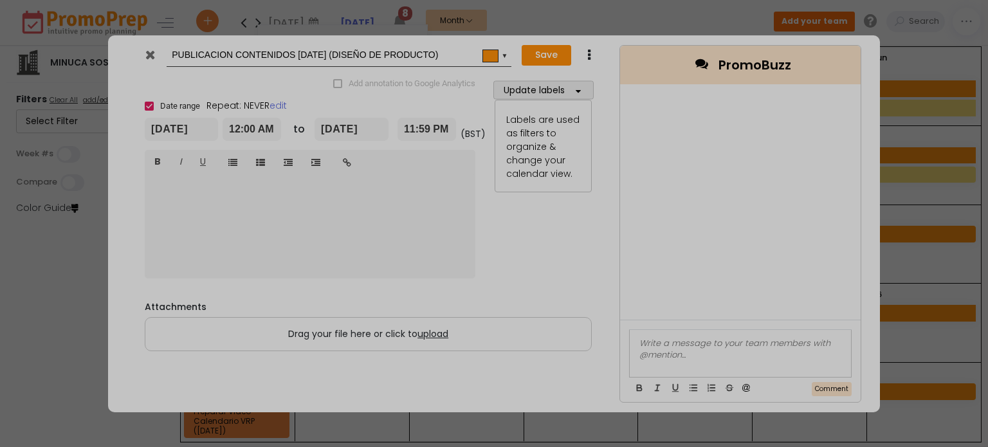
type input "[DATE]"
type input "00:00"
type input "[DATE]"
type input "23:59"
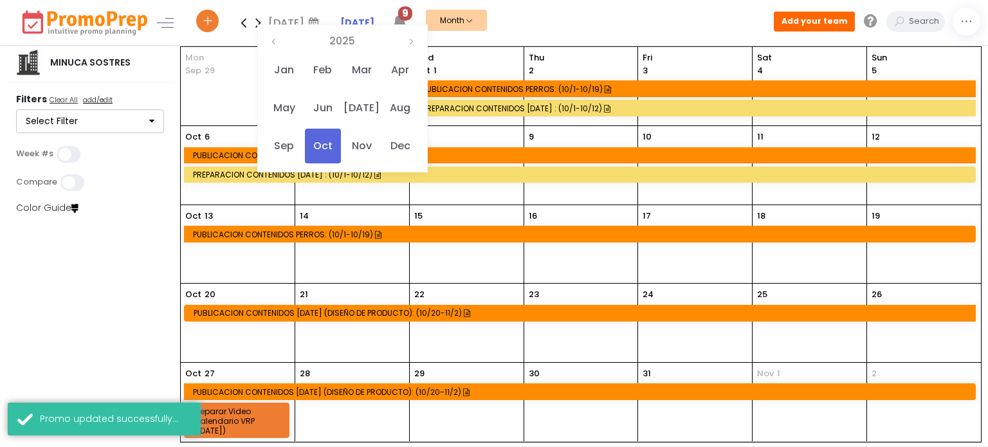
scroll to position [6, 0]
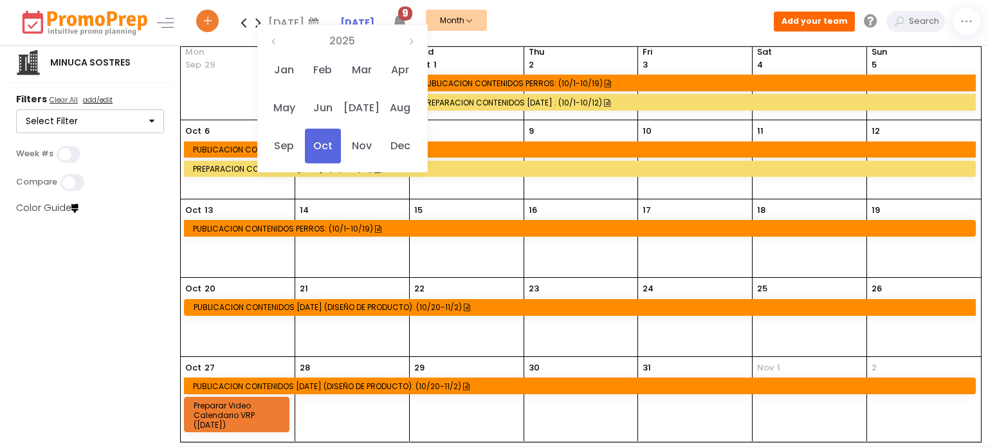
click at [355, 306] on div "PUBLICACION CONTENIDOS [DATE] (DISEÑO DE PRODUCTO): (10/20-11/2)" at bounding box center [582, 307] width 777 height 10
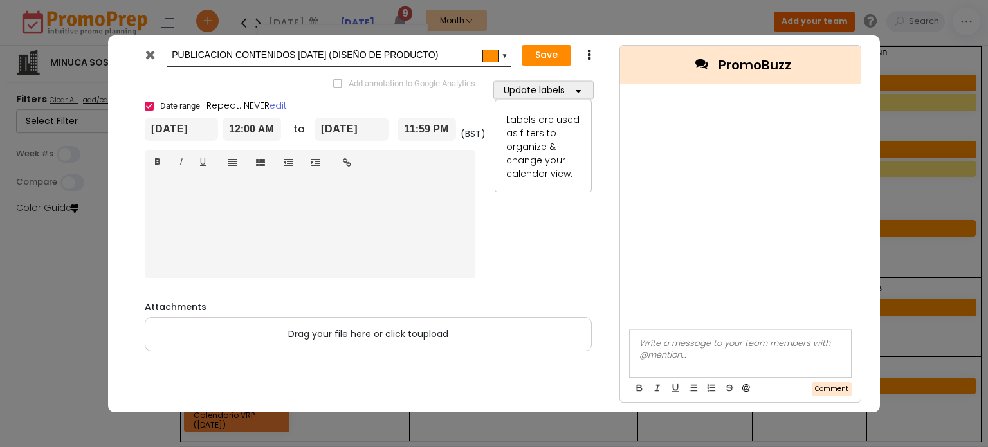
click at [178, 133] on input "[DATE]" at bounding box center [181, 129] width 73 height 23
click at [350, 128] on input "[DATE]" at bounding box center [352, 129] width 74 height 23
click at [329, 157] on icon at bounding box center [332, 158] width 8 height 8
click at [468, 253] on td "26" at bounding box center [467, 253] width 23 height 19
type input "[DATE]"
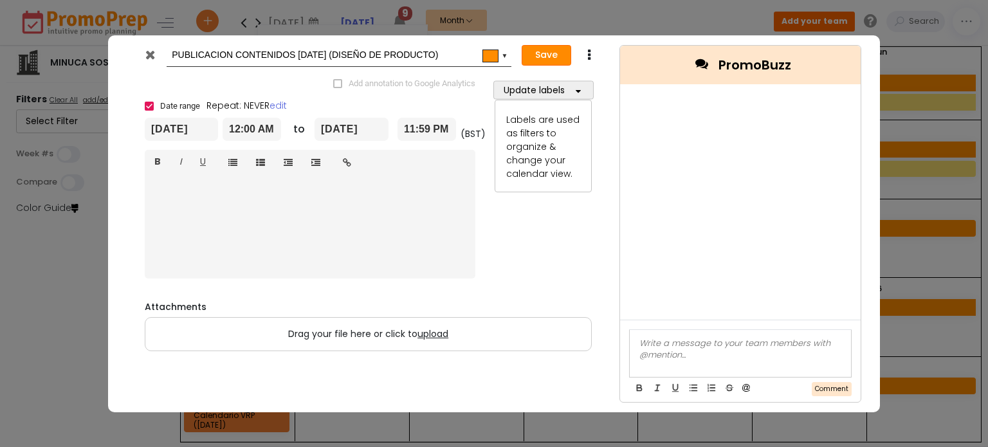
click at [544, 51] on button "Save" at bounding box center [547, 55] width 50 height 21
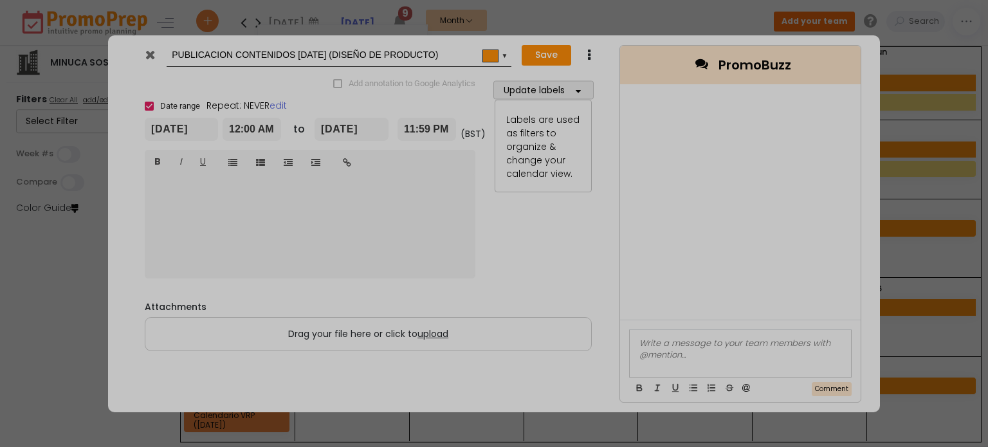
type input "[DATE]"
type input "00:00"
type input "[DATE]"
type input "23:59"
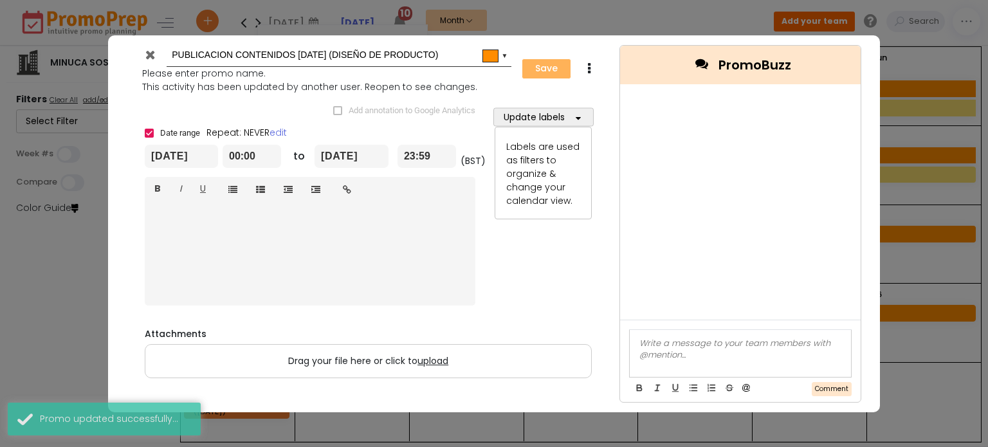
scroll to position [0, 0]
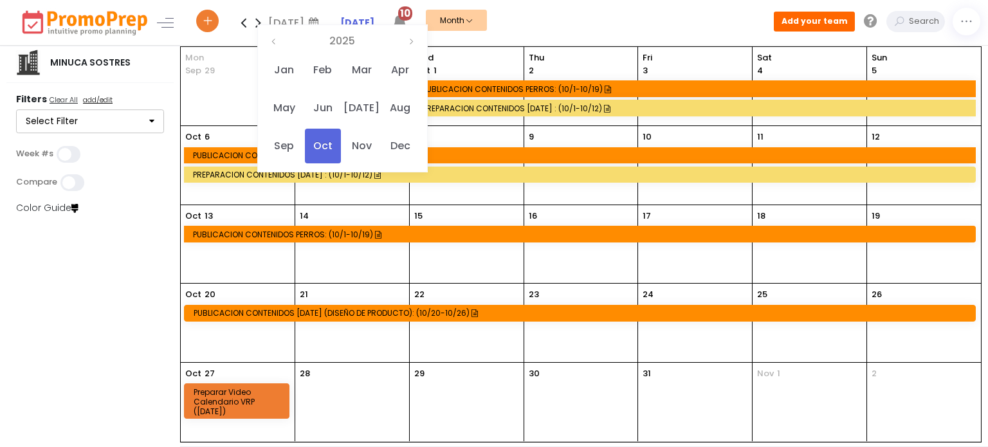
click at [367, 316] on div "PUBLICACION CONTENIDOS [DATE] (DISEÑO DE PRODUCTO): (10/20-10/26)" at bounding box center [582, 313] width 777 height 10
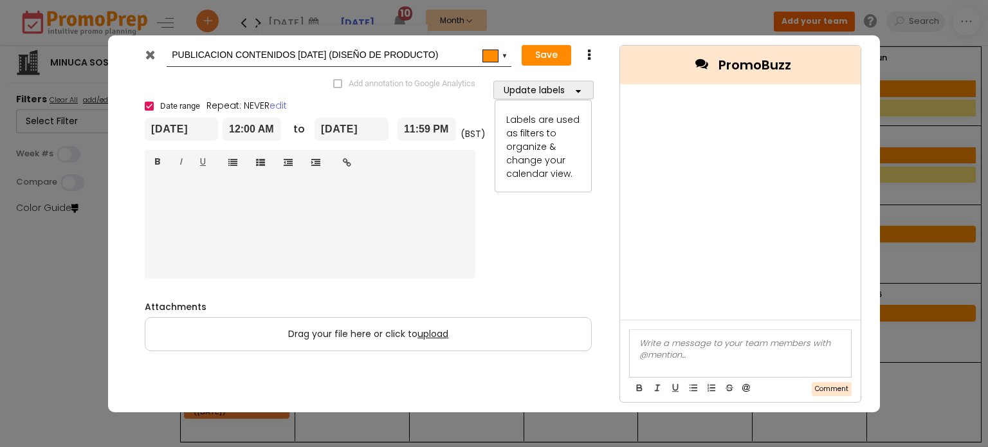
drag, startPoint x: 445, startPoint y: 53, endPoint x: 342, endPoint y: 57, distance: 103.0
click at [342, 57] on input "PUBLICACION CONTENIDOS [DATE] (DISEÑO DE PRODUCTO)" at bounding box center [337, 55] width 330 height 23
type input "PUBLICACION CONTENIDOS [DATE] (FASE DE DISEÑO)"
click at [544, 55] on button "Save" at bounding box center [547, 55] width 50 height 21
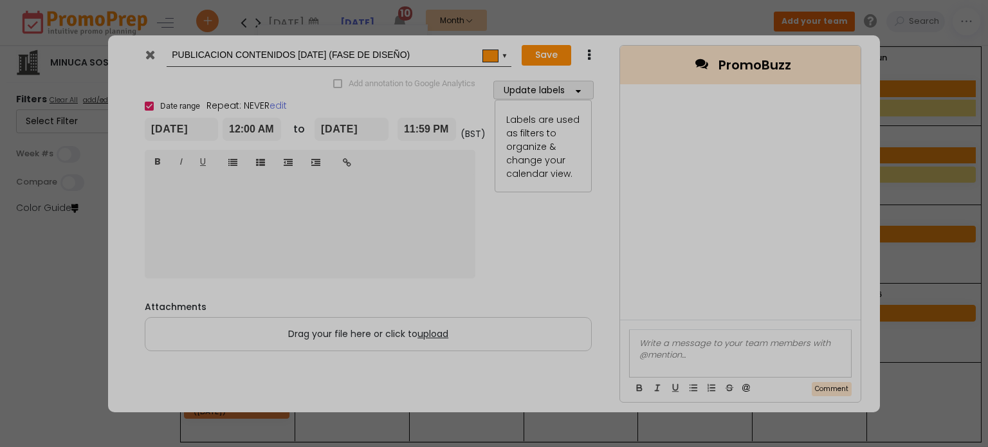
type input "[DATE]"
type input "00:00"
type input "[DATE]"
type input "23:59"
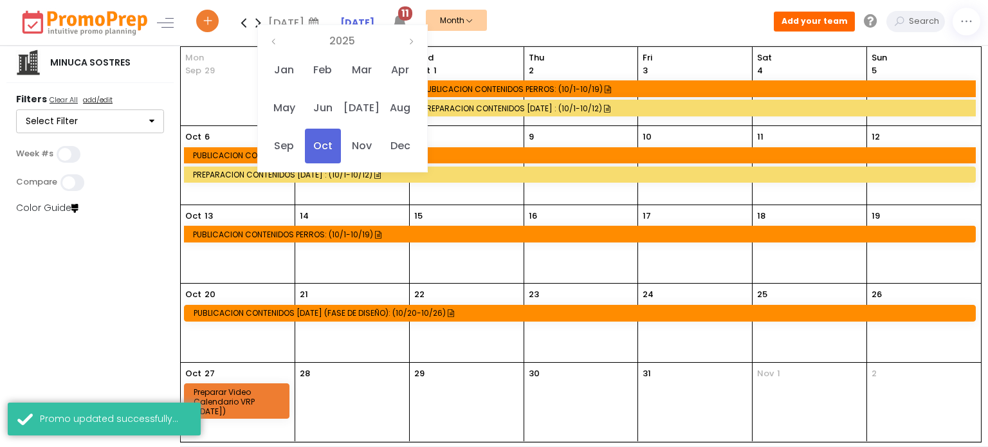
click at [345, 313] on div "PUBLICACION CONTENIDOS [DATE] (FASE DE DISEÑO): (10/20-10/26)" at bounding box center [582, 313] width 777 height 10
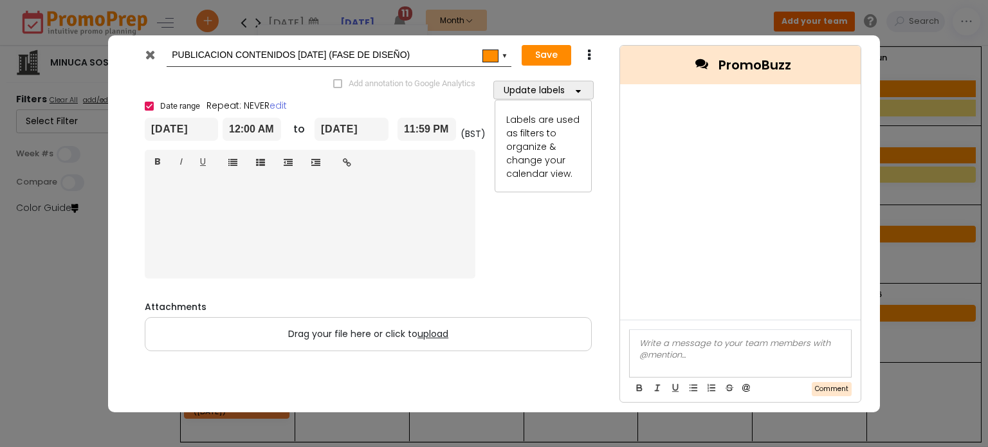
click at [587, 51] on icon at bounding box center [589, 55] width 10 height 13
click at [607, 79] on link "Duplicate" at bounding box center [629, 80] width 89 height 26
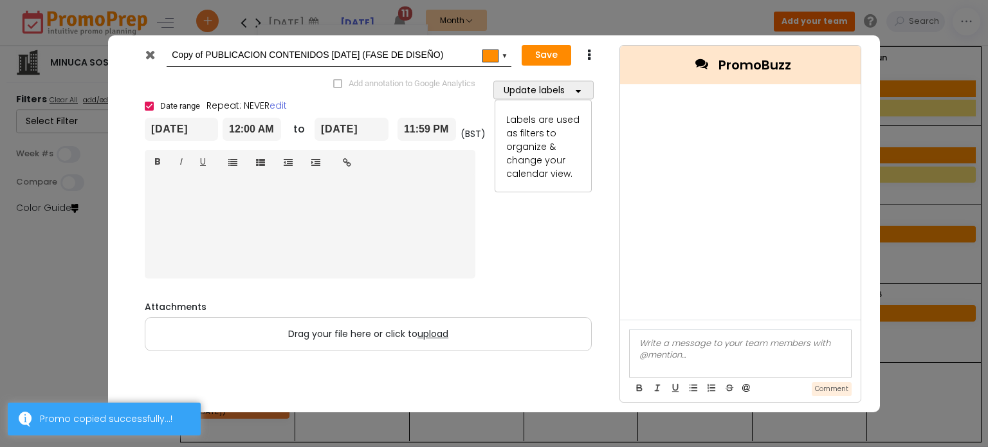
drag, startPoint x: 205, startPoint y: 53, endPoint x: 165, endPoint y: 53, distance: 39.9
click at [165, 53] on div "Copy of PUBLICACION CONTENIDOS [DATE] (FASE DE DISEÑO) #ff8c00 ▼" at bounding box center [324, 56] width 376 height 24
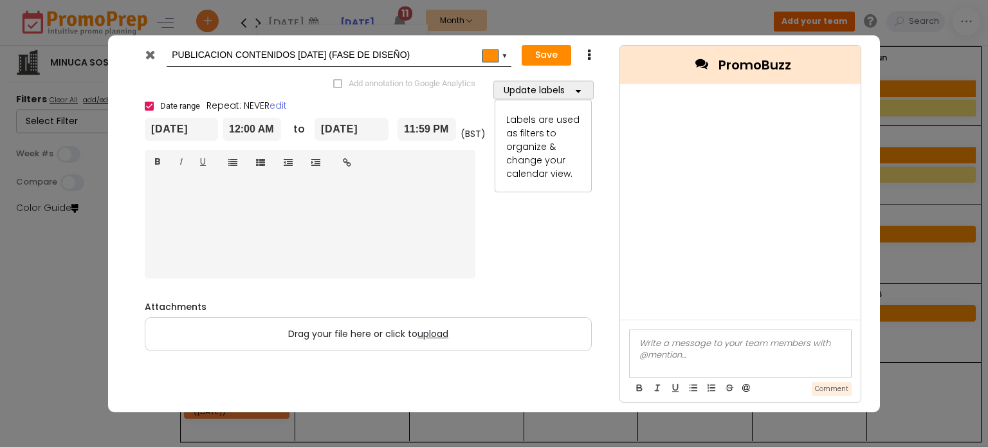
drag, startPoint x: 383, startPoint y: 51, endPoint x: 344, endPoint y: 53, distance: 39.9
click at [344, 53] on input "PUBLICACION CONTENIDOS [DATE] (FASE DE DISEÑO)" at bounding box center [337, 55] width 330 height 23
click at [376, 55] on input "PUBLICACION CONTENIDOS [DATE] (DISEÑO)" at bounding box center [337, 55] width 330 height 23
type input "PUBLICACION CONTENIDOS [DATE] (DISEÑO DE PORDUCTO)"
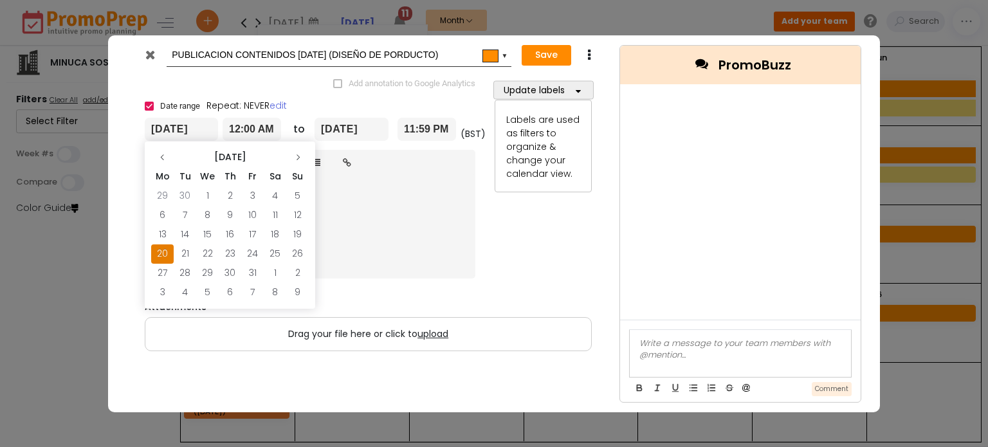
click at [161, 130] on input "[DATE]" at bounding box center [181, 129] width 73 height 23
click at [165, 270] on td "27" at bounding box center [162, 273] width 23 height 19
type input "[DATE]"
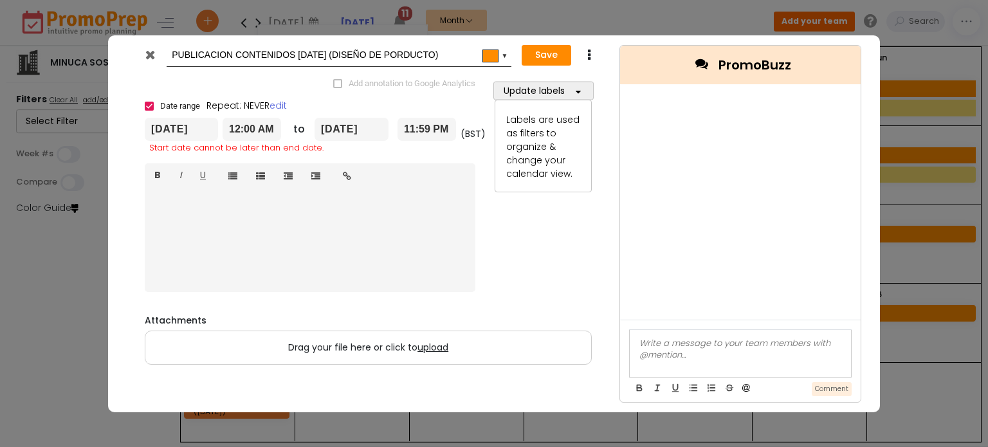
click at [343, 126] on input "[DATE]" at bounding box center [352, 129] width 74 height 23
click at [473, 272] on td "2" at bounding box center [467, 273] width 23 height 19
type input "[DATE]"
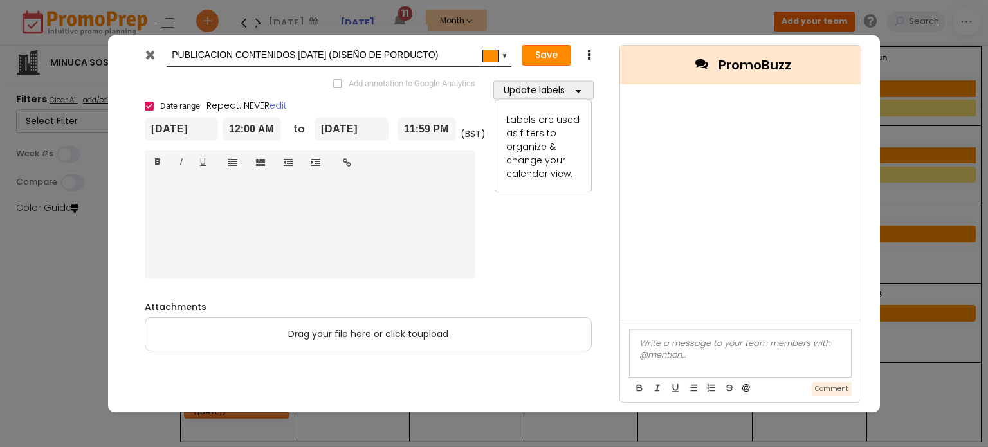
click at [549, 51] on button "Save" at bounding box center [547, 55] width 50 height 21
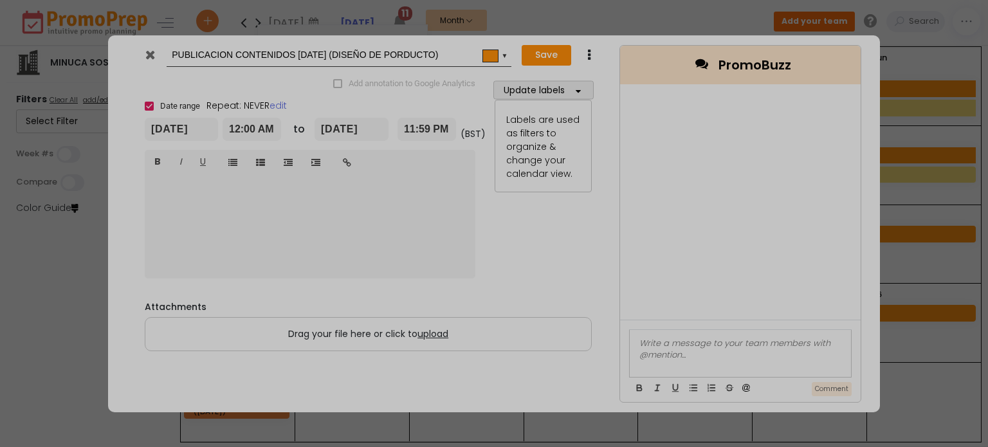
type input "[DATE]"
type input "00:00"
type input "[DATE]"
type input "23:59"
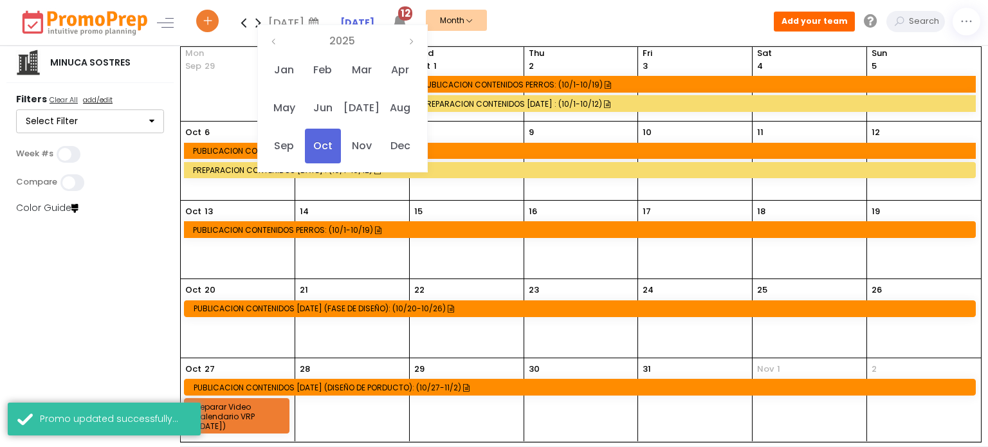
scroll to position [6, 0]
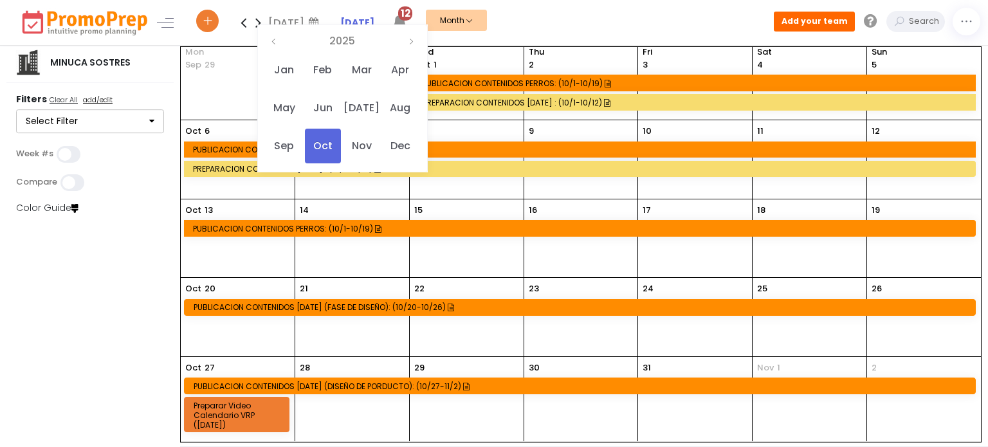
click at [381, 386] on div "PUBLICACION CONTENIDOS [DATE] (DISEÑO DE PORDUCTO): (10/27-11/2)" at bounding box center [582, 387] width 777 height 10
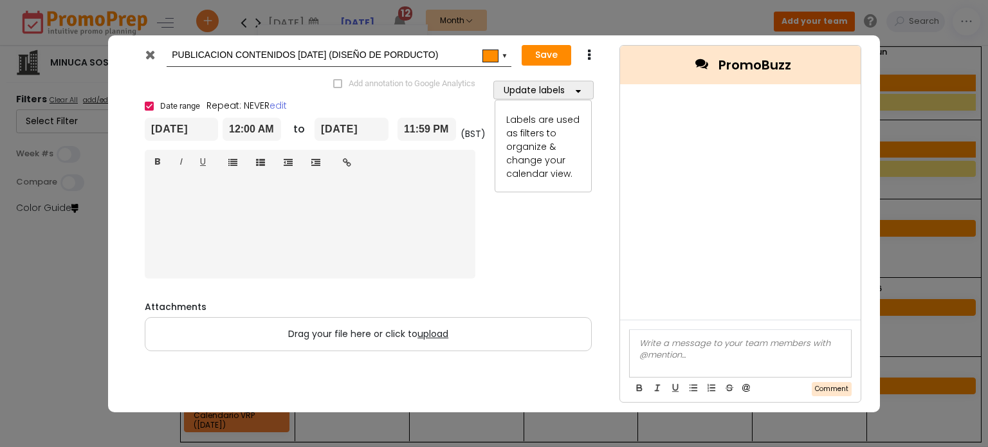
click at [587, 53] on icon at bounding box center [589, 55] width 10 height 13
click at [609, 82] on link "Duplicate" at bounding box center [629, 80] width 89 height 26
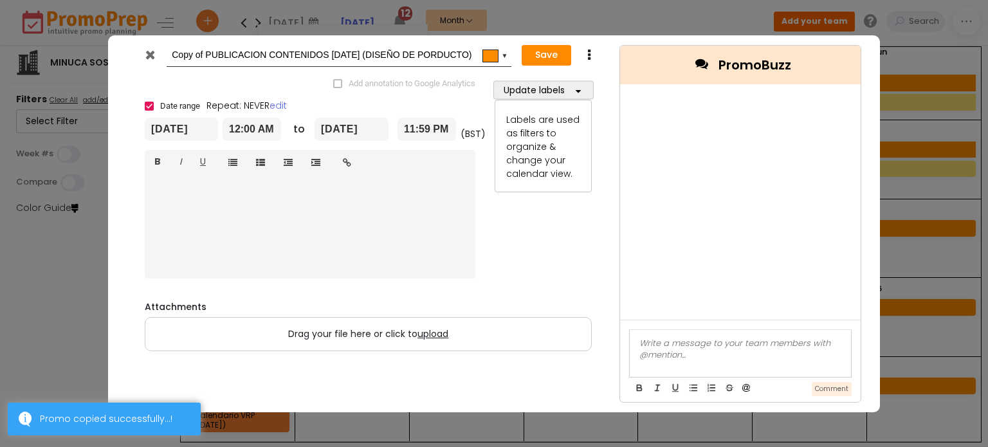
drag, startPoint x: 205, startPoint y: 53, endPoint x: 158, endPoint y: 51, distance: 47.6
click at [158, 51] on div "Copy of PUBLICACION CONTENIDOS [DATE] (DISEÑO DE PORDUCTO) #ff8c00 ▼" at bounding box center [324, 56] width 376 height 24
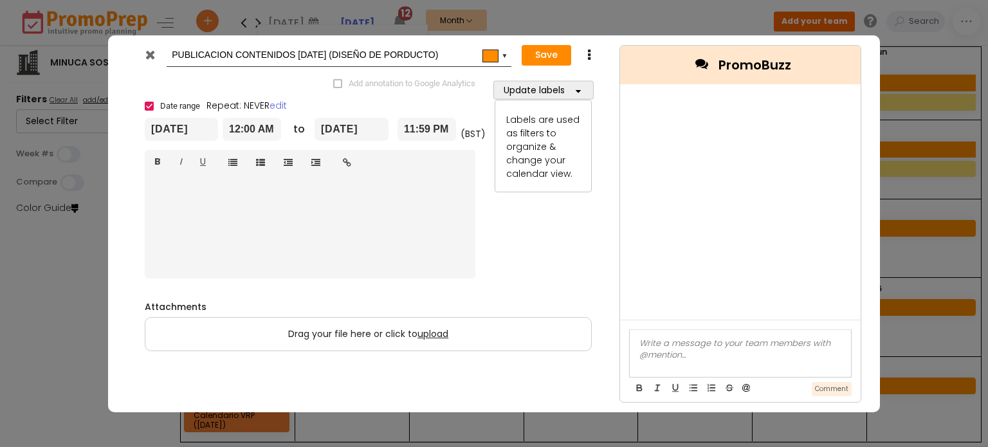
drag, startPoint x: 445, startPoint y: 53, endPoint x: 345, endPoint y: 54, distance: 100.4
click at [345, 54] on input "PUBLICACION CONTENIDOS [DATE] (DISEÑO DE PORDUCTO)" at bounding box center [337, 55] width 330 height 23
type input "PUBLICACION CONTENIDOS [DATE] (LANZAMIENTO DE LA COLECCION)"
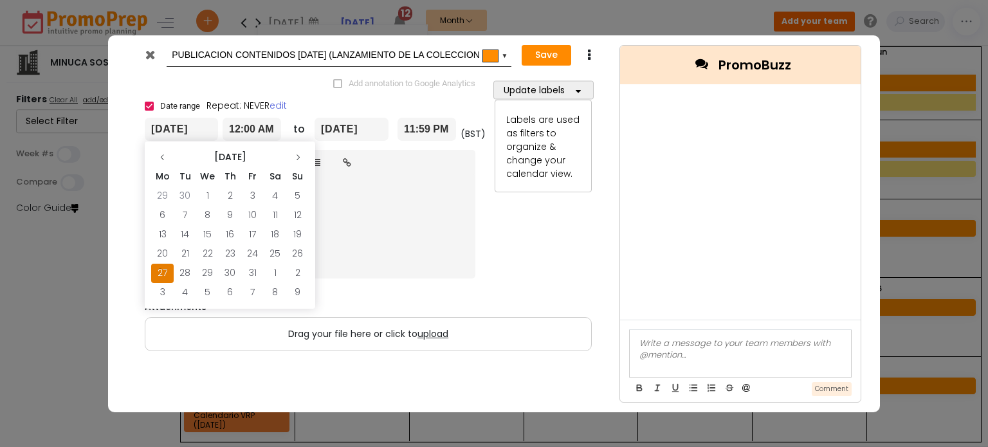
click at [164, 125] on input "[DATE]" at bounding box center [181, 129] width 73 height 23
click at [299, 159] on icon at bounding box center [298, 158] width 8 height 8
click at [160, 214] on td "3" at bounding box center [162, 215] width 23 height 19
type input "[DATE]"
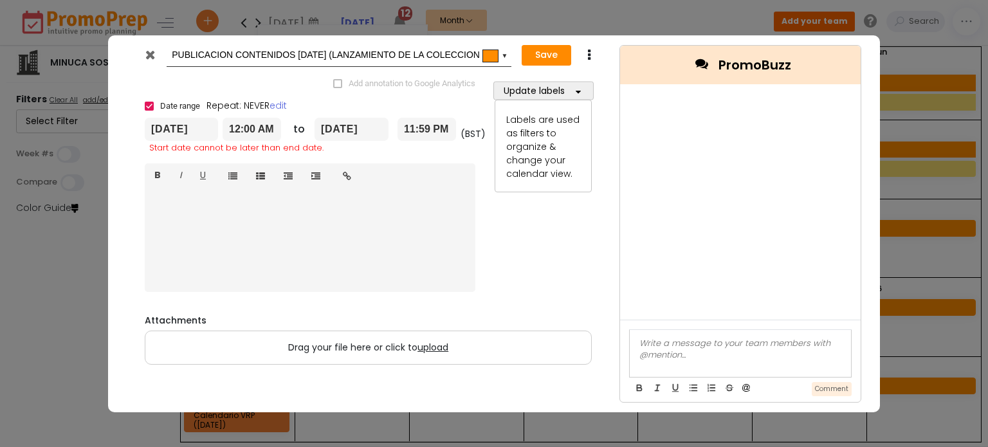
click at [347, 128] on input "[DATE]" at bounding box center [352, 129] width 74 height 23
click at [468, 234] on td "16" at bounding box center [467, 234] width 23 height 19
type input "[DATE]"
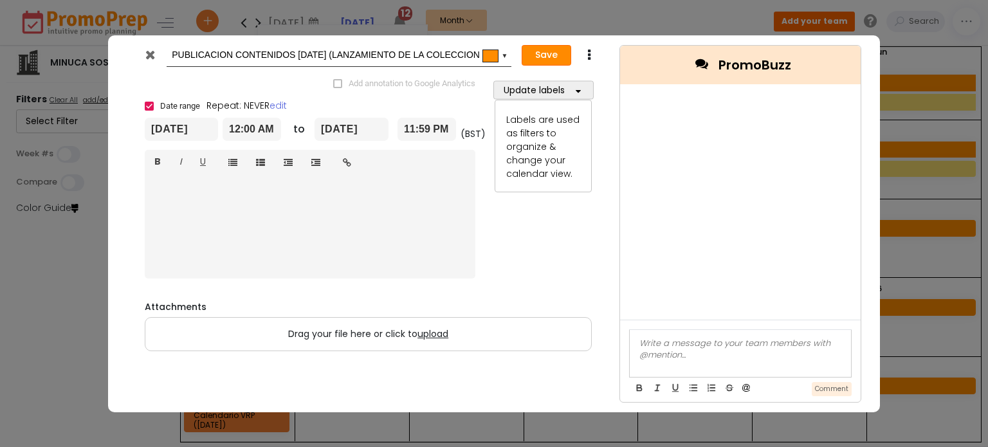
click at [555, 51] on button "Save" at bounding box center [547, 55] width 50 height 21
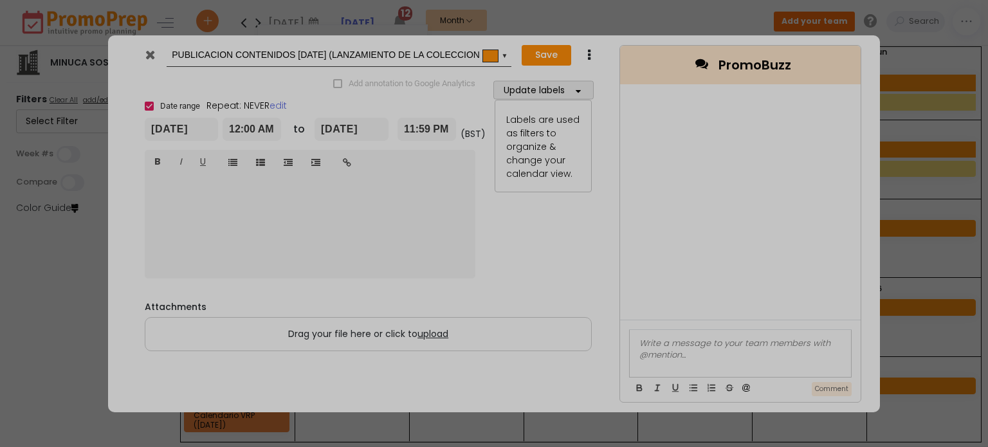
type input "[DATE]"
type input "00:00"
type input "[DATE]"
type input "23:59"
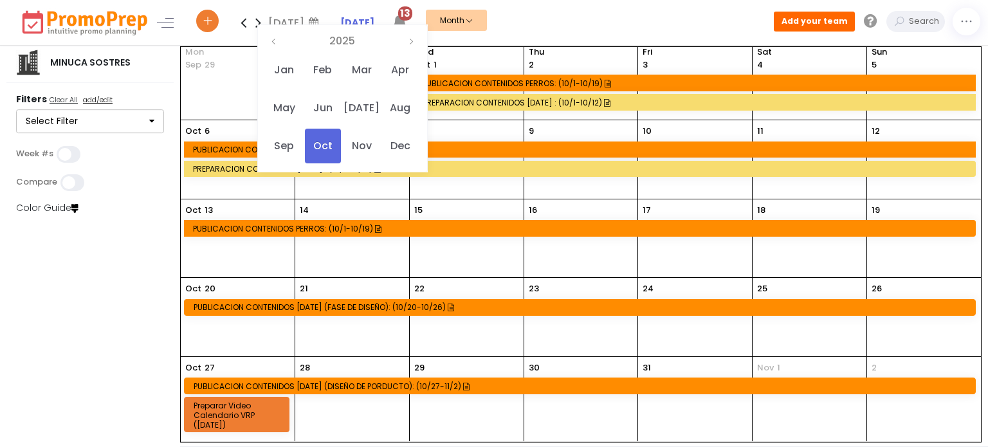
click at [398, 167] on div "PREPARACION CONTENIDOS [DATE] : (10/1-10/12)" at bounding box center [581, 169] width 777 height 10
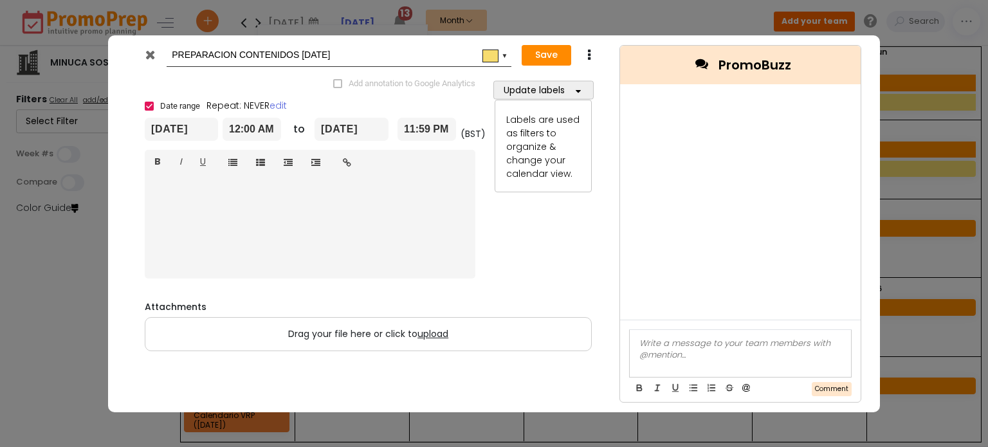
click at [360, 127] on input "[DATE]" at bounding box center [352, 129] width 74 height 23
click at [466, 234] on td "19" at bounding box center [467, 234] width 23 height 19
type input "[DATE]"
click at [538, 54] on button "Save" at bounding box center [547, 55] width 50 height 21
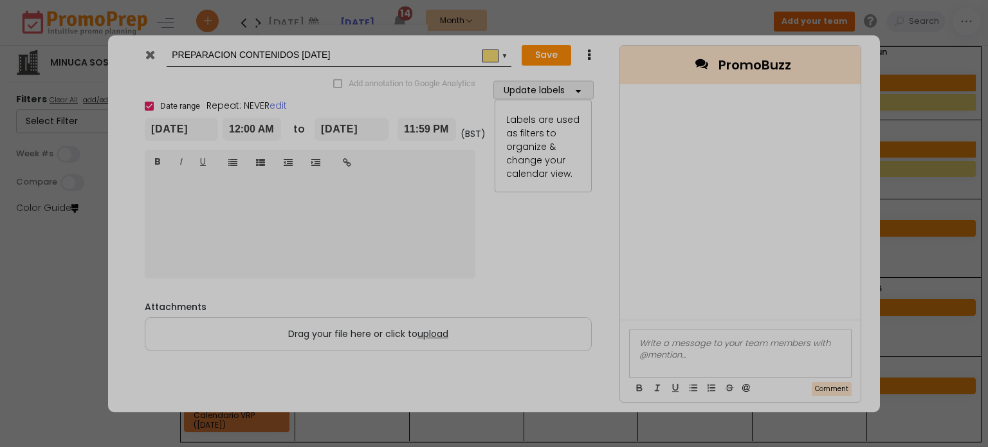
type input "[DATE]"
type input "00:00"
type input "[DATE]"
type input "23:59"
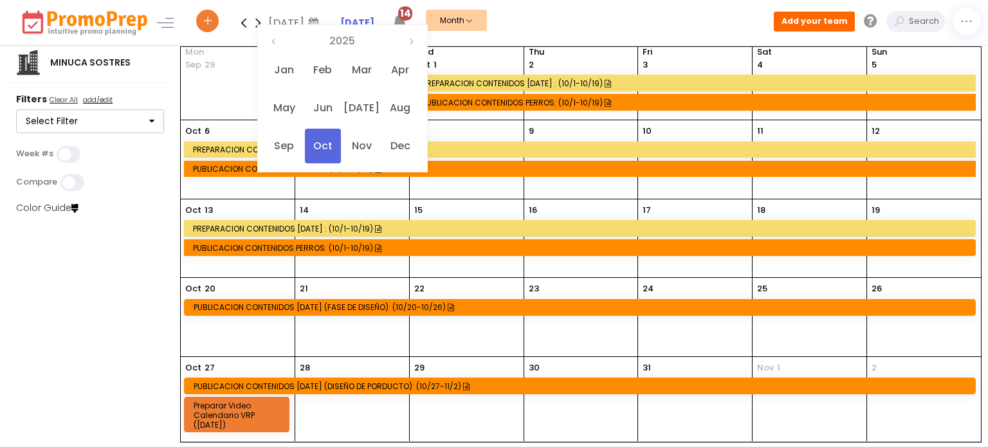
click at [244, 23] on icon at bounding box center [243, 23] width 15 height 26
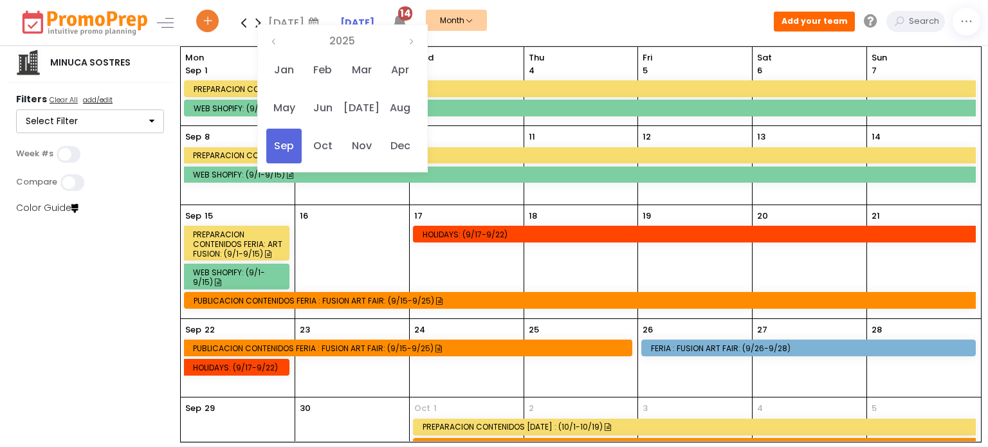
scroll to position [34, 0]
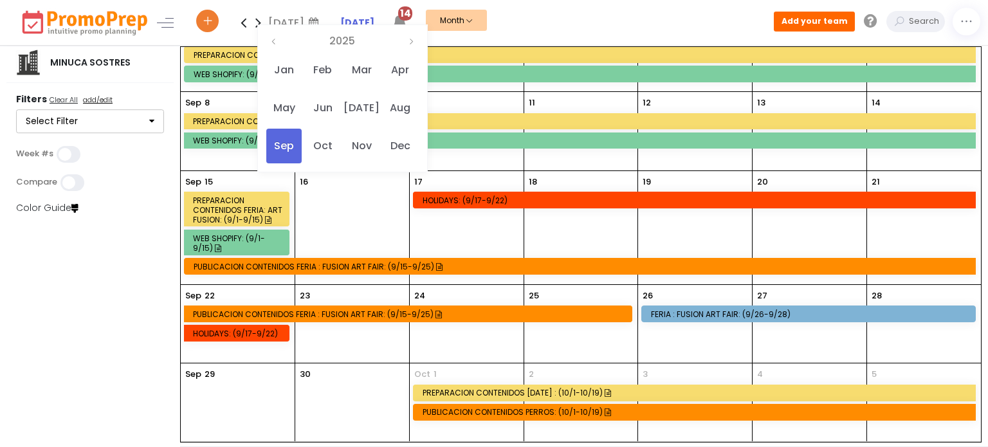
click at [255, 21] on icon at bounding box center [258, 23] width 15 height 26
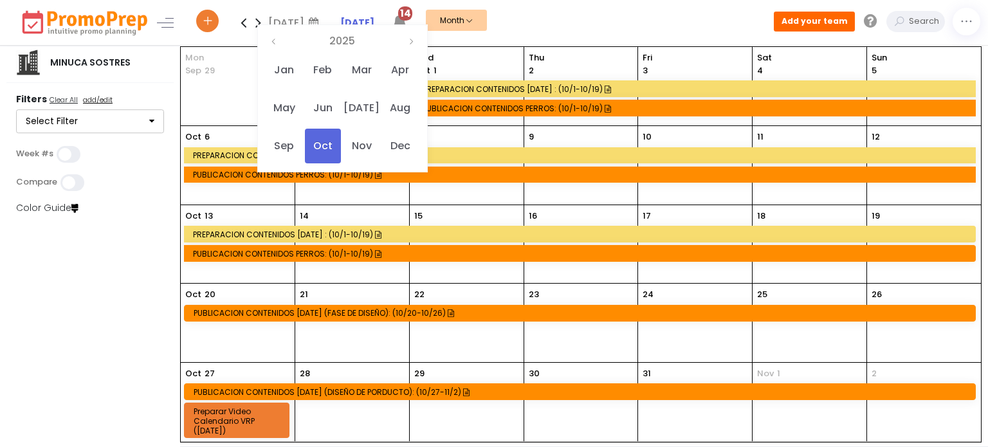
scroll to position [6, 0]
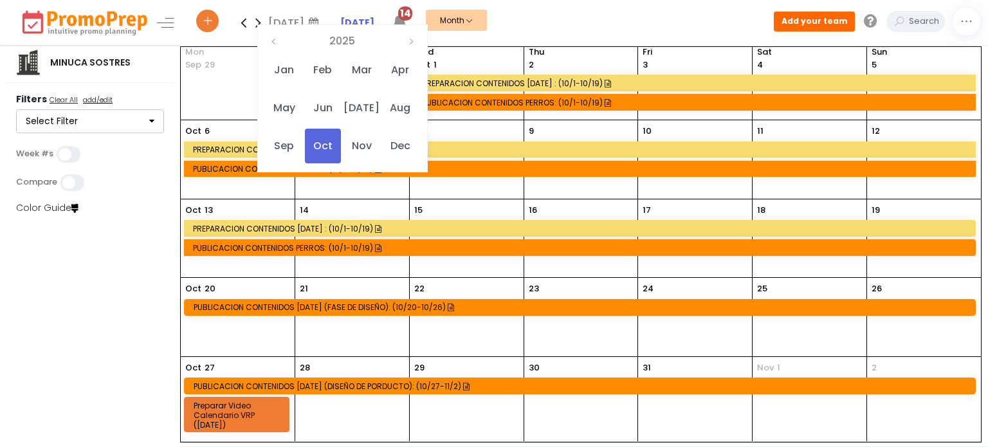
click at [246, 22] on icon at bounding box center [243, 23] width 15 height 26
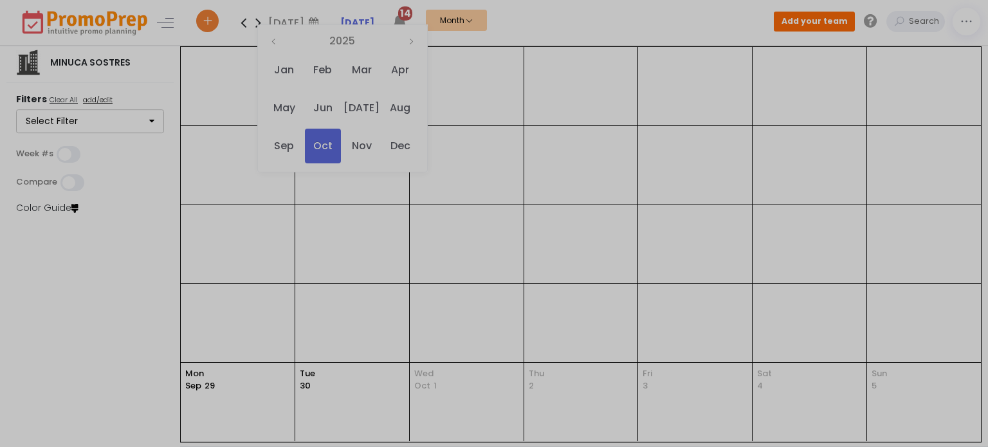
scroll to position [0, 0]
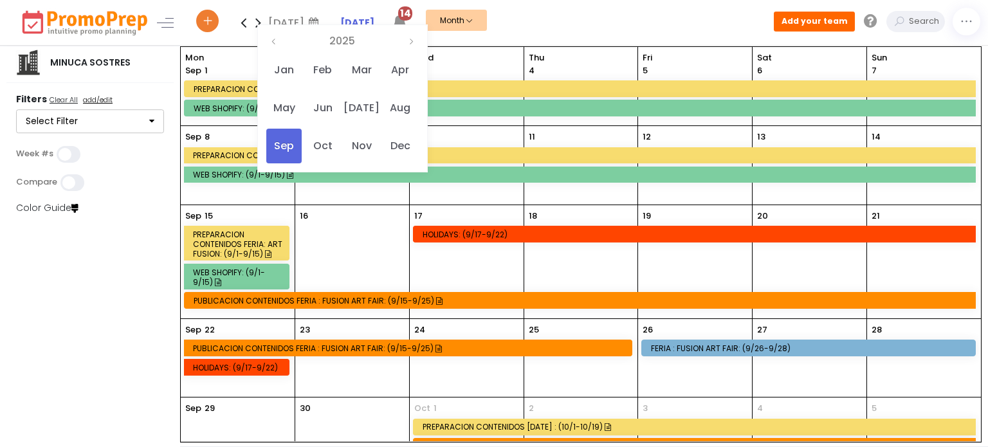
click at [258, 22] on icon at bounding box center [258, 23] width 15 height 26
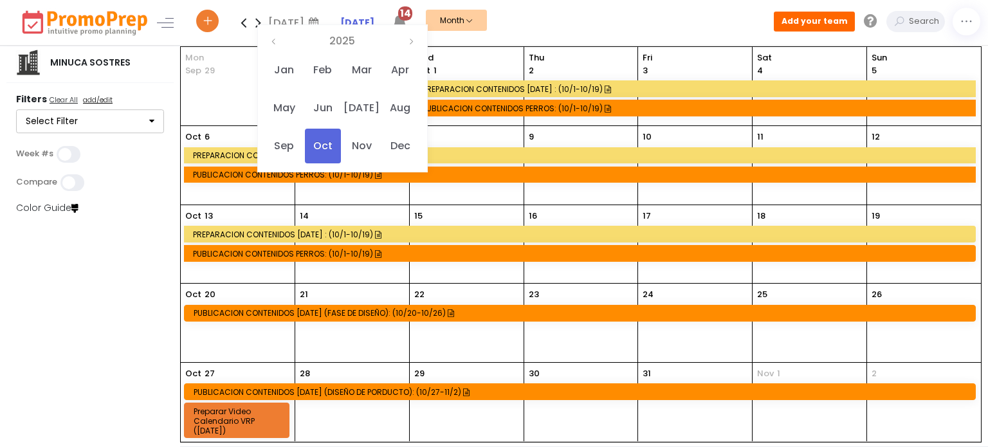
click at [243, 24] on icon at bounding box center [243, 23] width 15 height 26
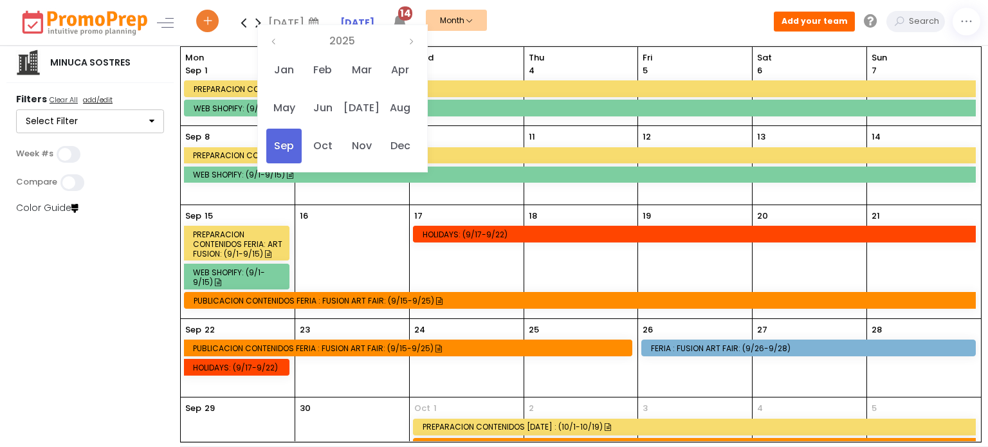
scroll to position [34, 0]
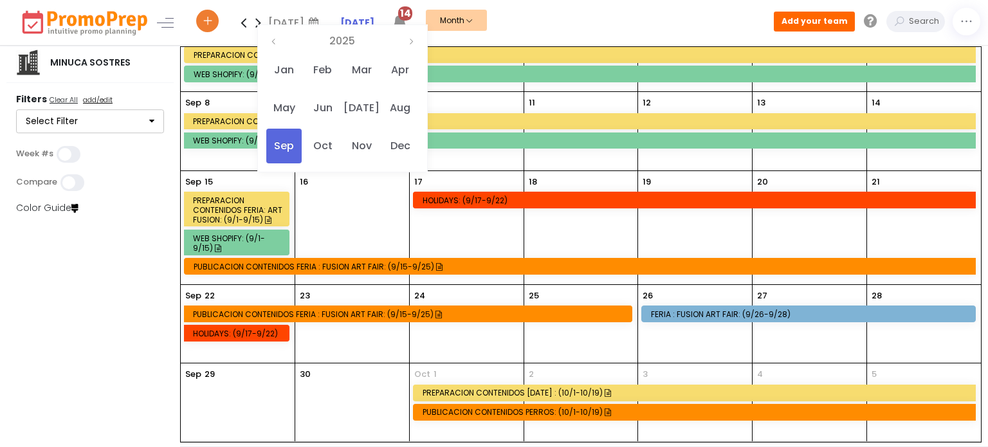
click at [257, 21] on icon at bounding box center [258, 23] width 15 height 26
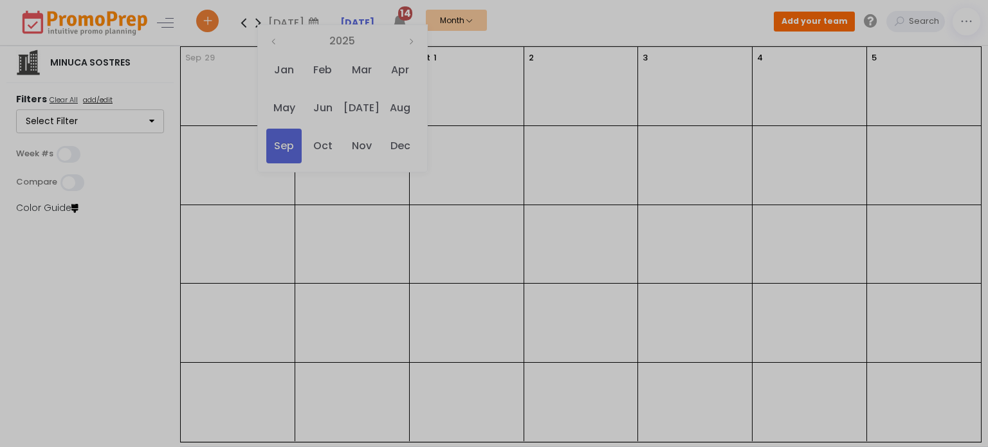
scroll to position [0, 0]
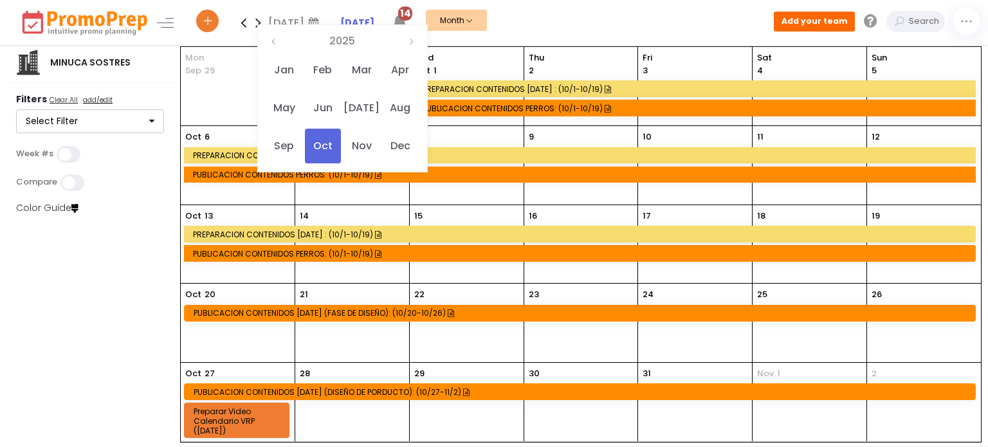
click at [244, 23] on icon at bounding box center [243, 23] width 15 height 26
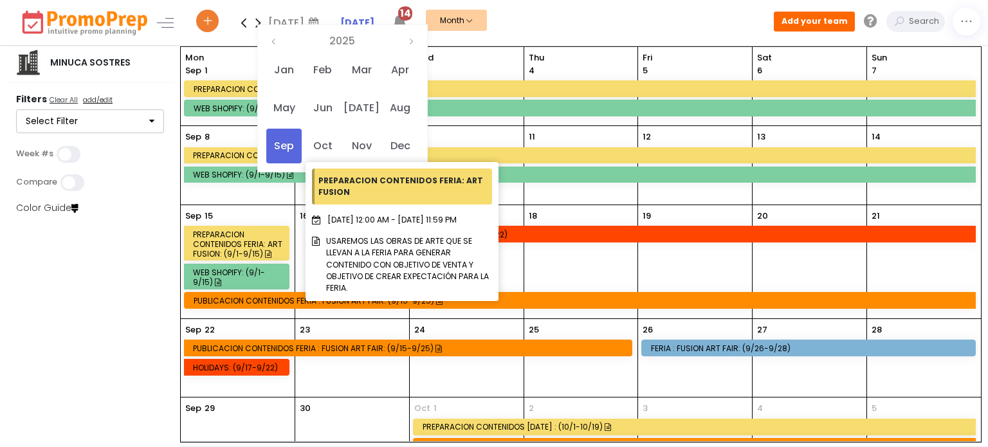
click at [410, 152] on icon at bounding box center [413, 156] width 6 height 8
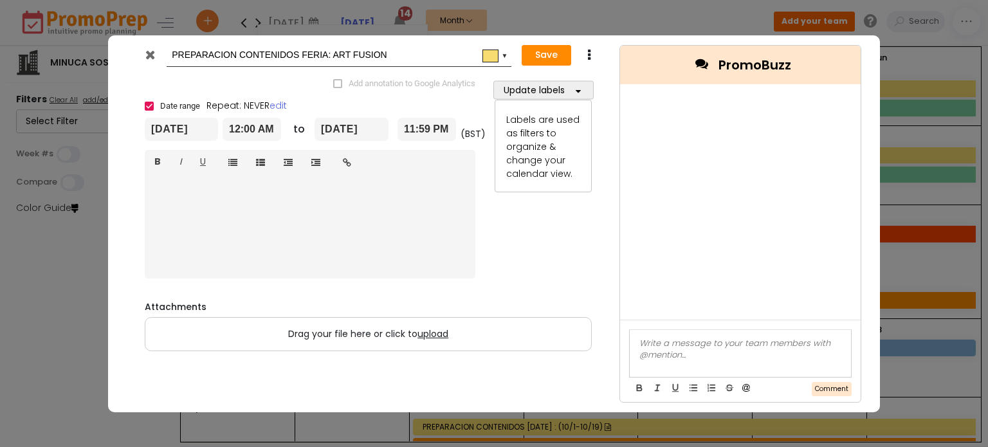
click at [147, 53] on icon at bounding box center [150, 54] width 10 height 13
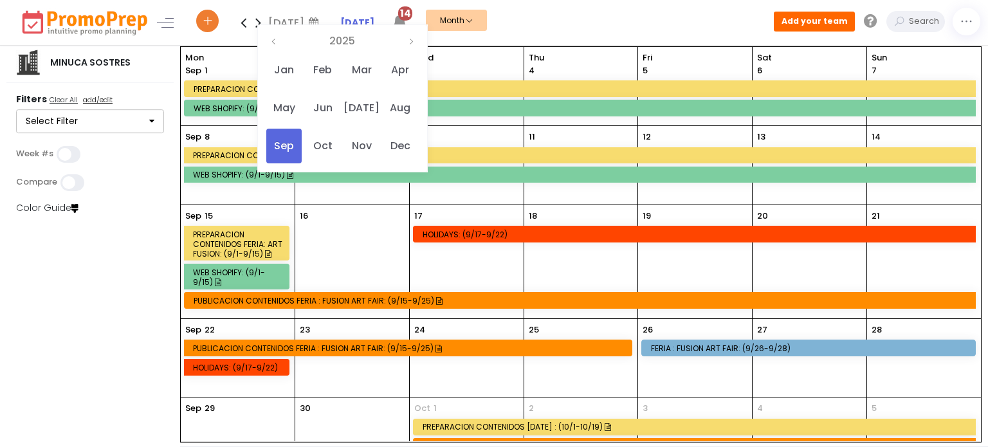
click at [255, 23] on icon at bounding box center [258, 23] width 15 height 26
